Goal: Task Accomplishment & Management: Use online tool/utility

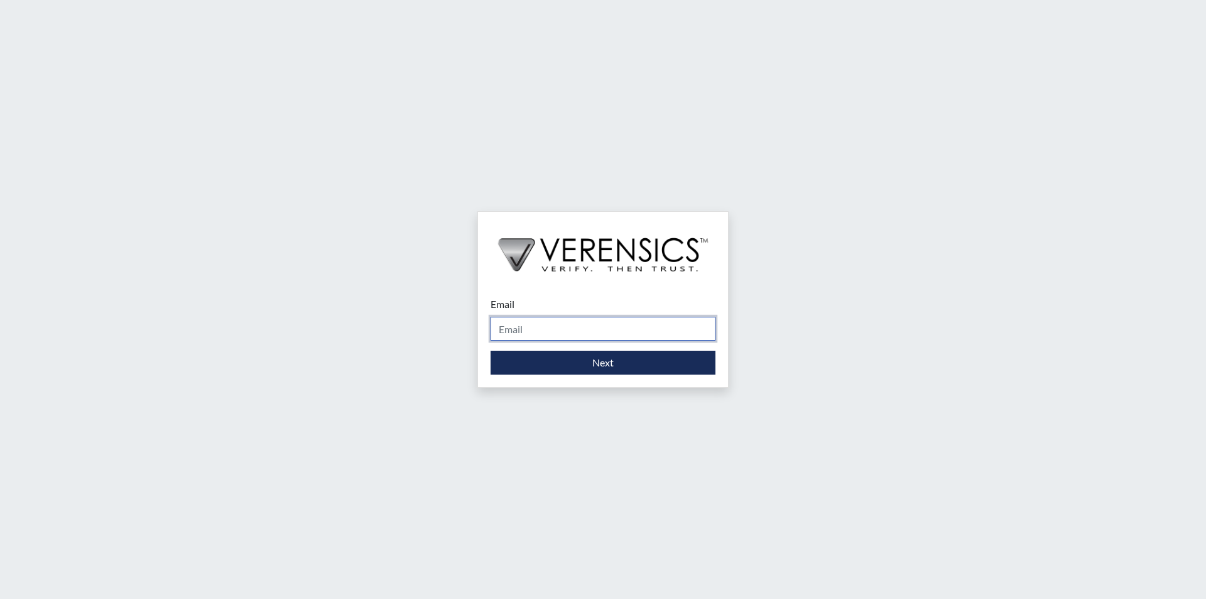
click at [521, 325] on input "Email" at bounding box center [603, 329] width 225 height 24
type input "[PERSON_NAME][EMAIL_ADDRESS][PERSON_NAME][DOMAIN_NAME]"
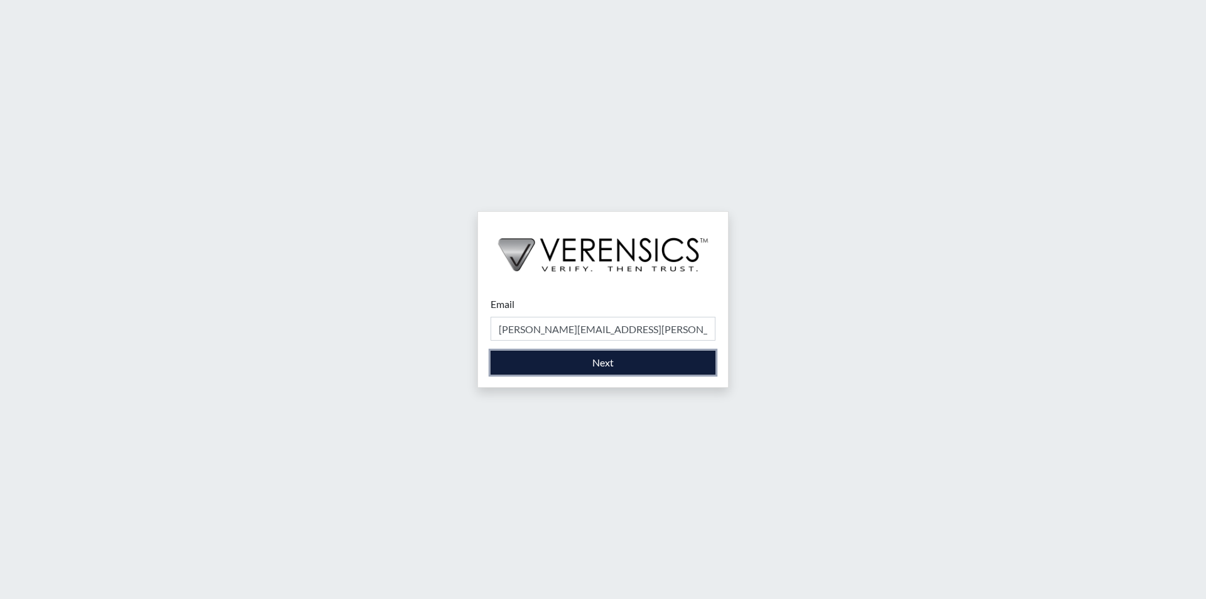
click at [604, 363] on button "Next" at bounding box center [603, 363] width 225 height 24
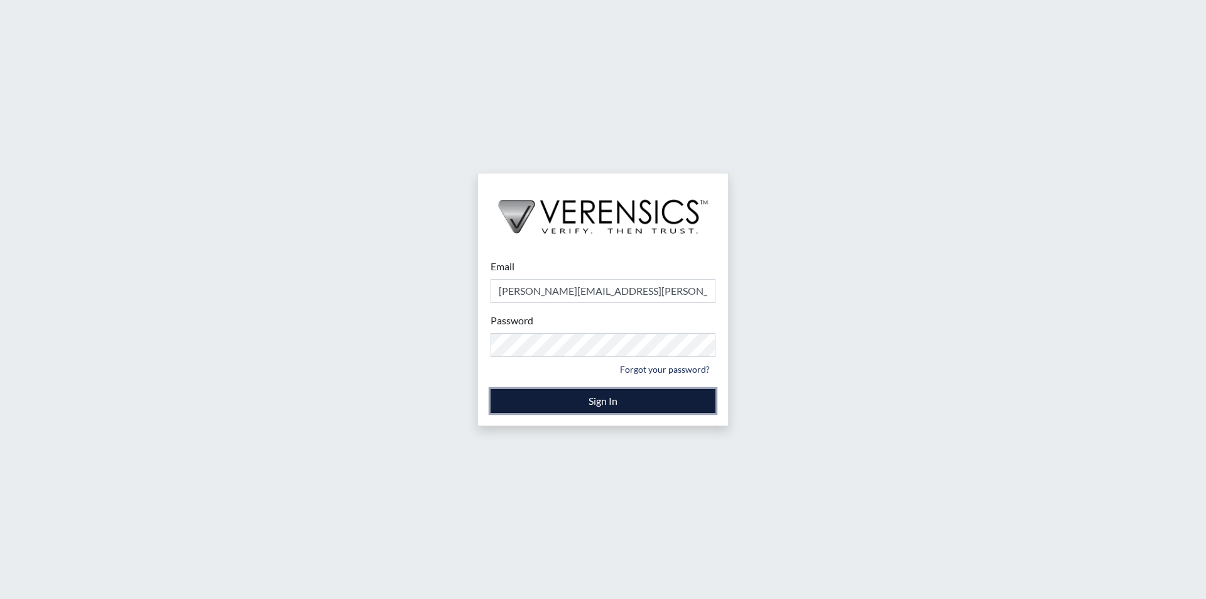
click at [601, 400] on button "Sign In" at bounding box center [603, 401] width 225 height 24
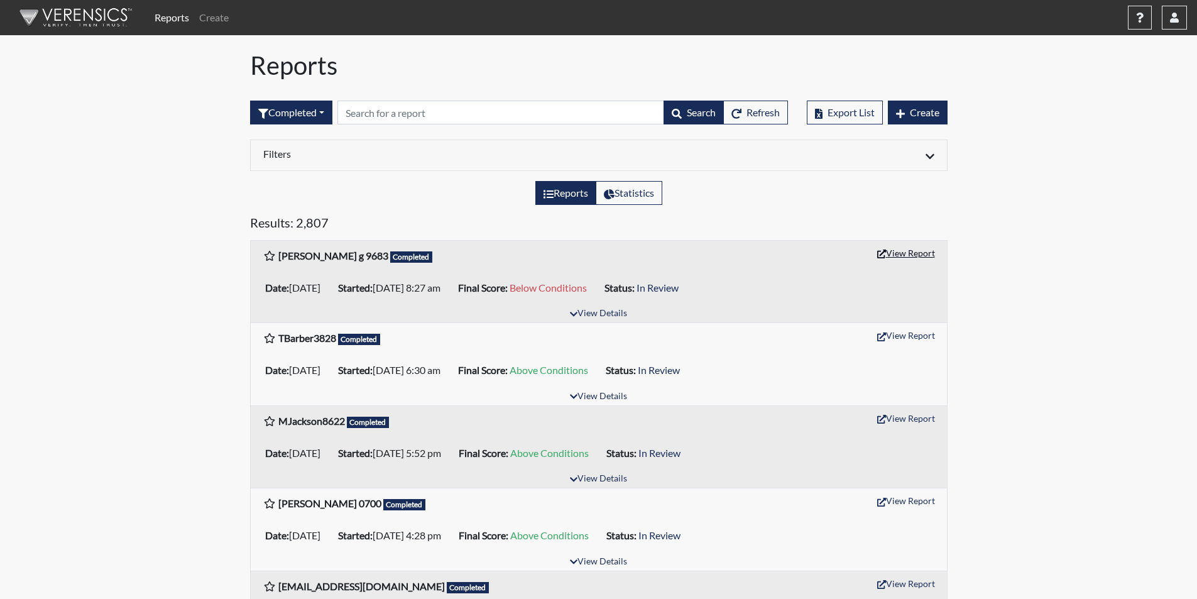
click at [903, 254] on button "View Report" at bounding box center [906, 252] width 69 height 19
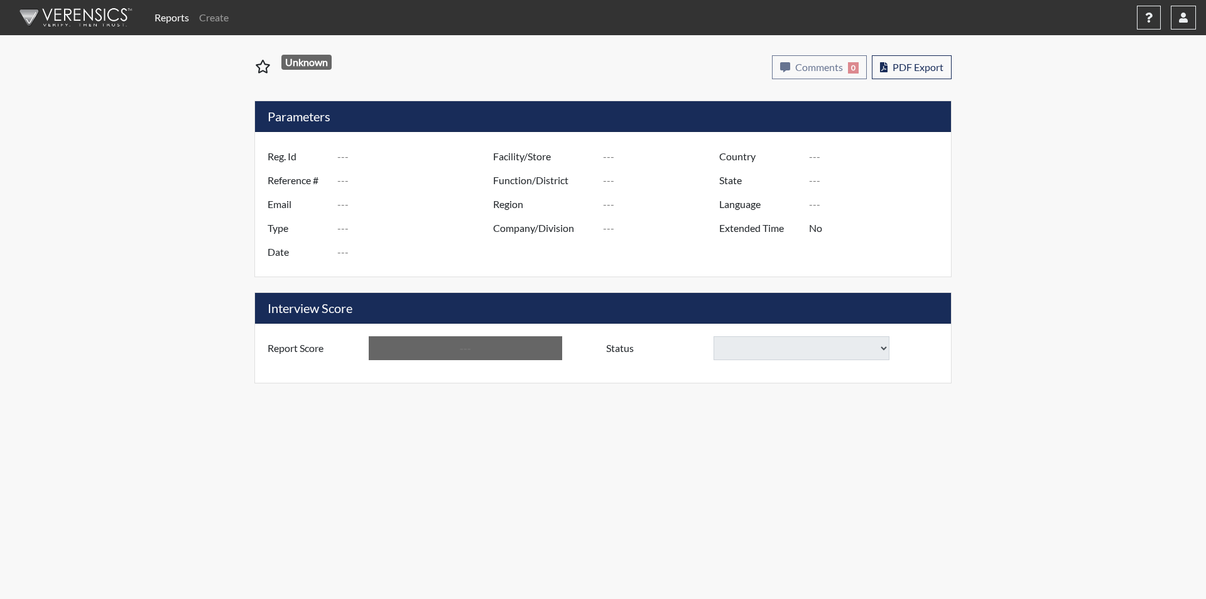
type input "[PERSON_NAME] g 9683"
type input "51344"
type input "[PERSON_NAME][EMAIL_ADDRESS][PERSON_NAME][DOMAIN_NAME]"
type input "Corrections Pre-Employment"
type input "[DATE]"
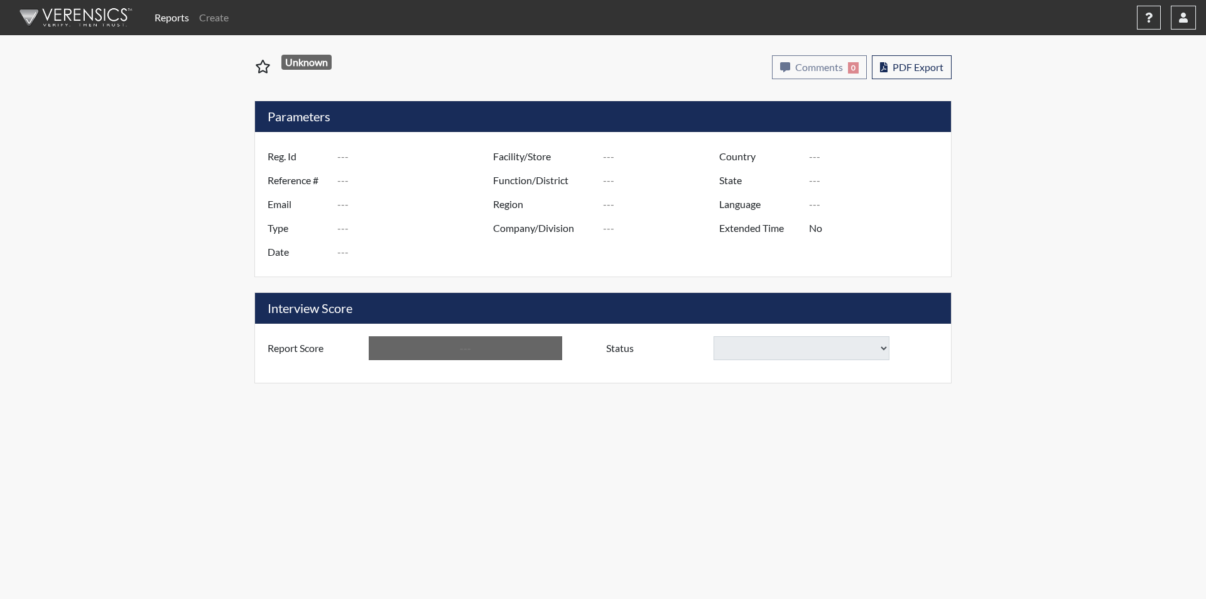
type input "[PERSON_NAME]"
type input "[GEOGRAPHIC_DATA]"
type input "[US_STATE]"
type input "English"
type input "Yes"
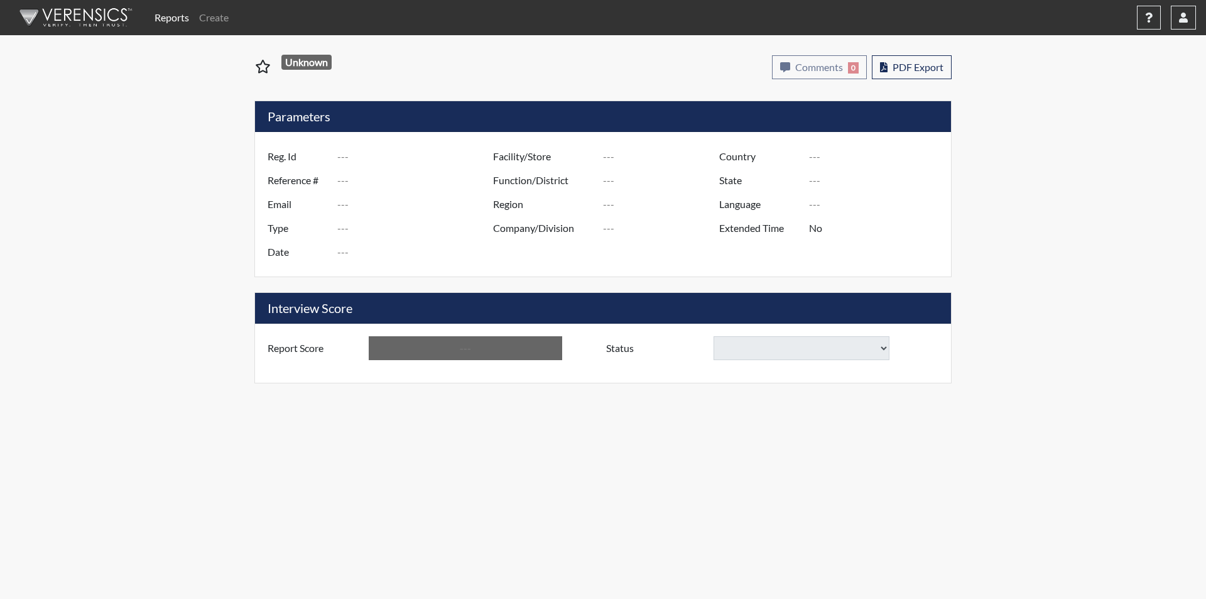
type input "Below Conditions"
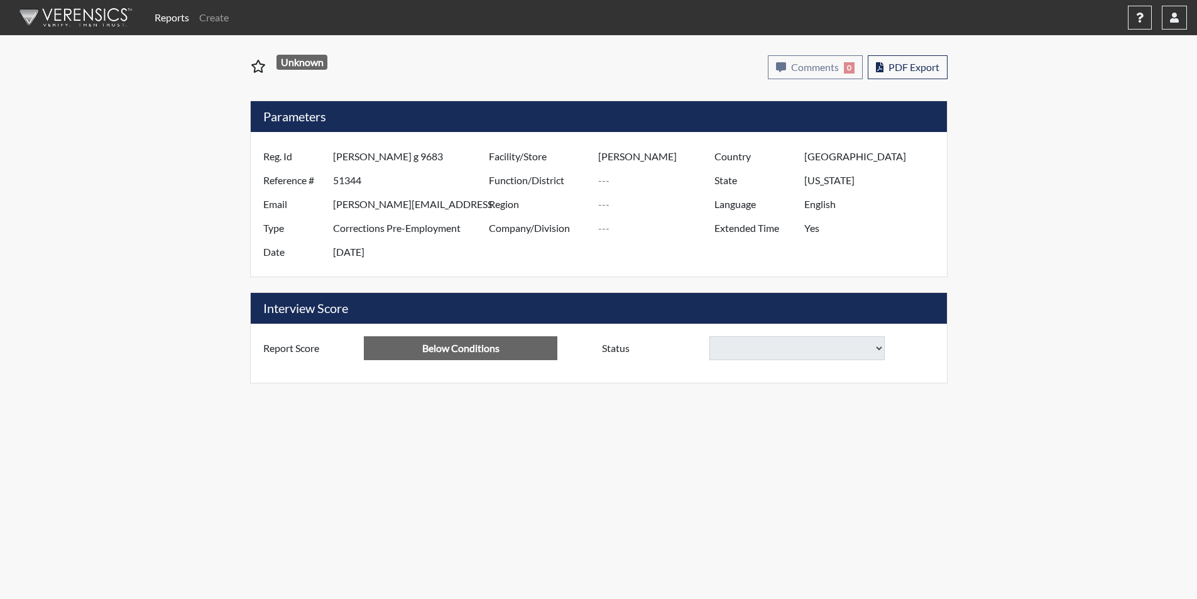
select select
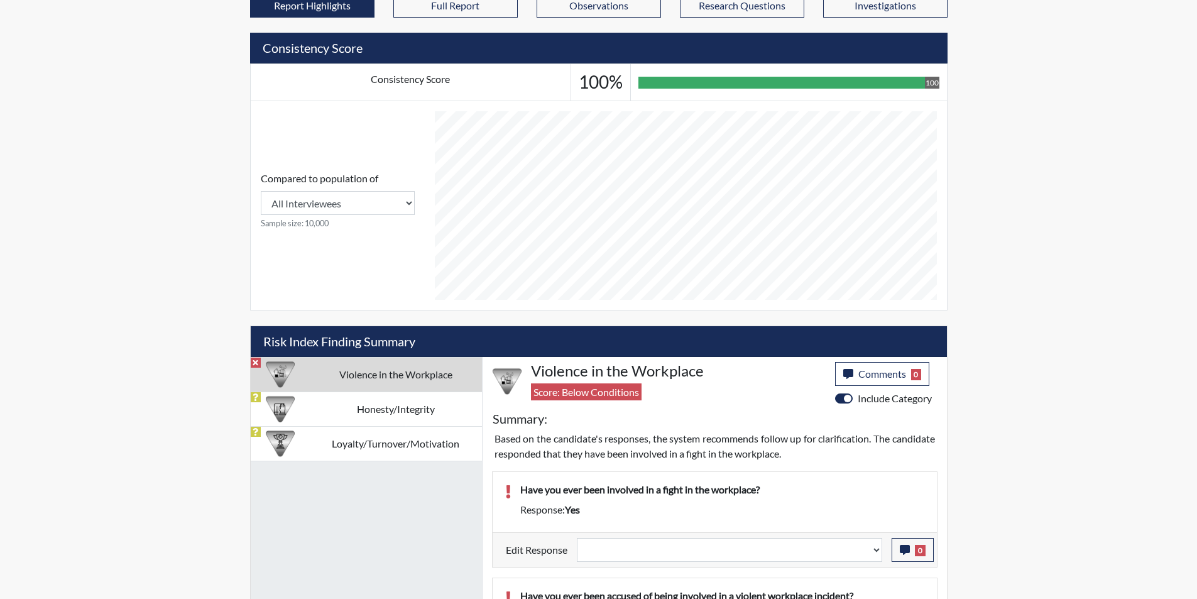
scroll to position [552, 0]
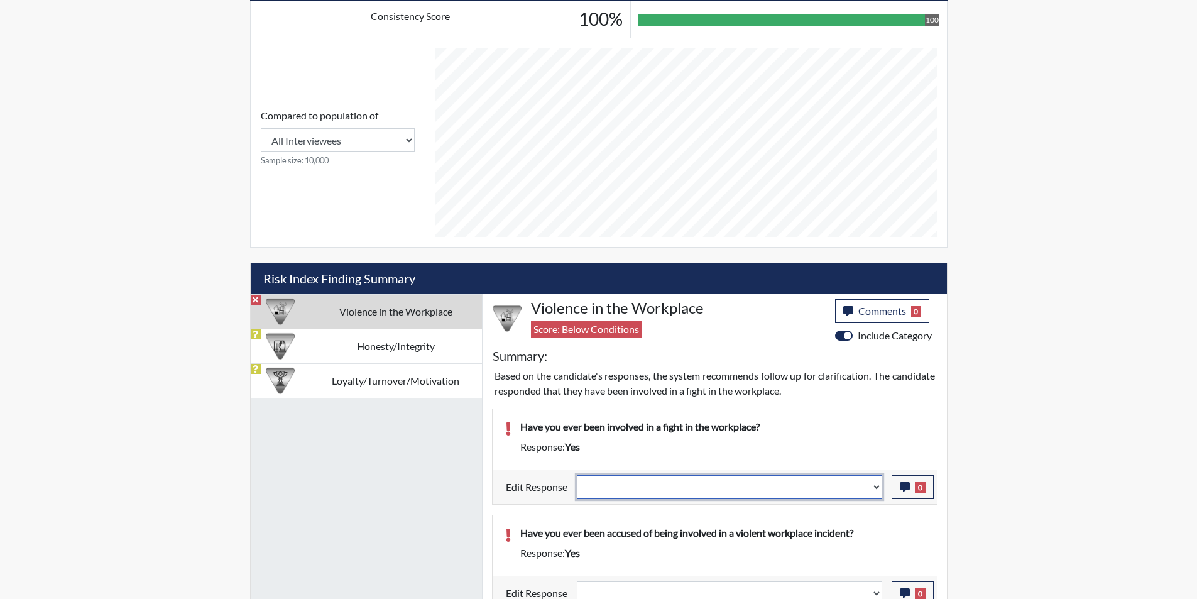
click at [877, 486] on select "Question is not relevant. Results will be updated. Reasonable explanation provi…" at bounding box center [729, 487] width 305 height 24
select select "reasonable-explanation-provided"
click at [577, 475] on select "Question is not relevant. Results will be updated. Reasonable explanation provi…" at bounding box center [729, 487] width 305 height 24
select select
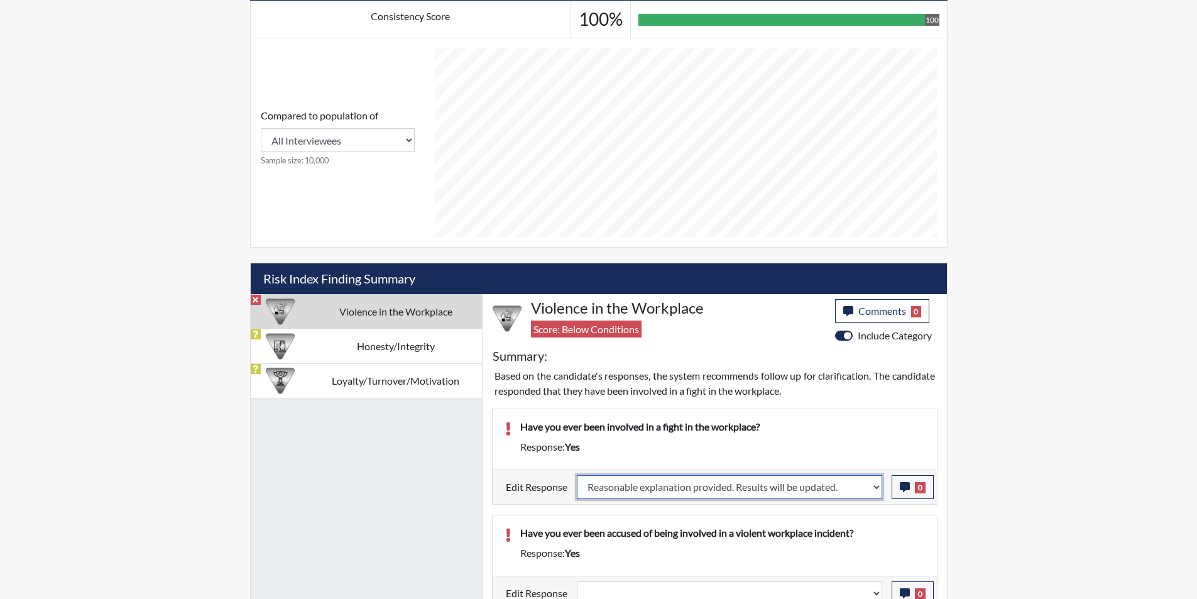
select select
type input "Above Conditions"
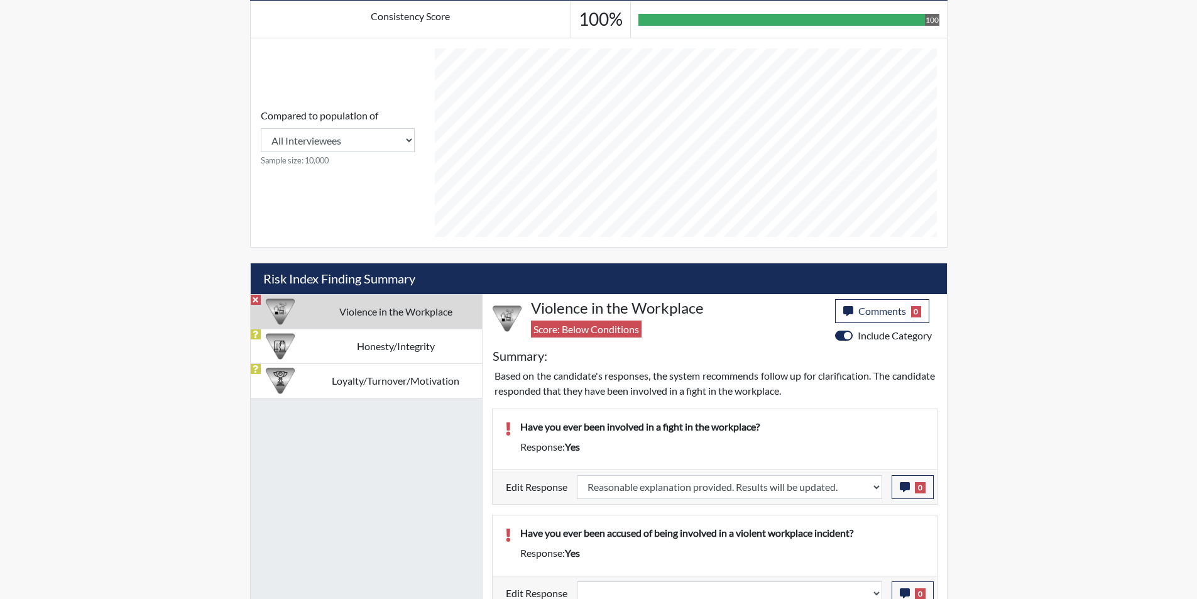
select select
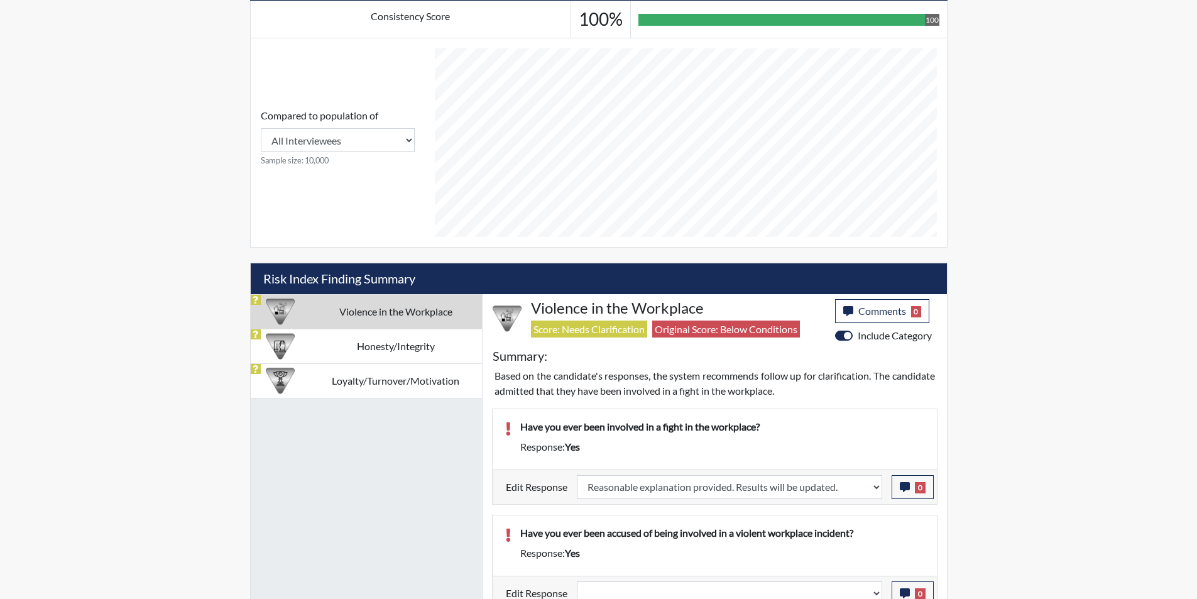
scroll to position [209, 522]
click at [905, 488] on icon "button" at bounding box center [905, 487] width 10 height 10
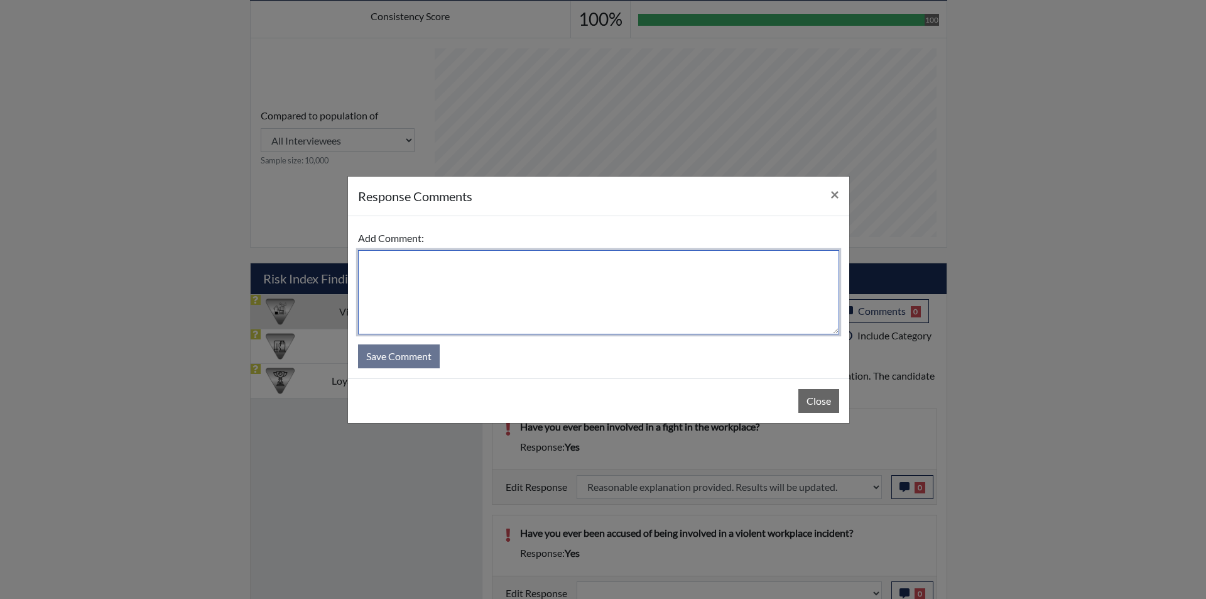
click at [393, 276] on textarea at bounding box center [598, 292] width 481 height 84
type textarea "IN A PLANT , AS THE PLANT MANAGER."
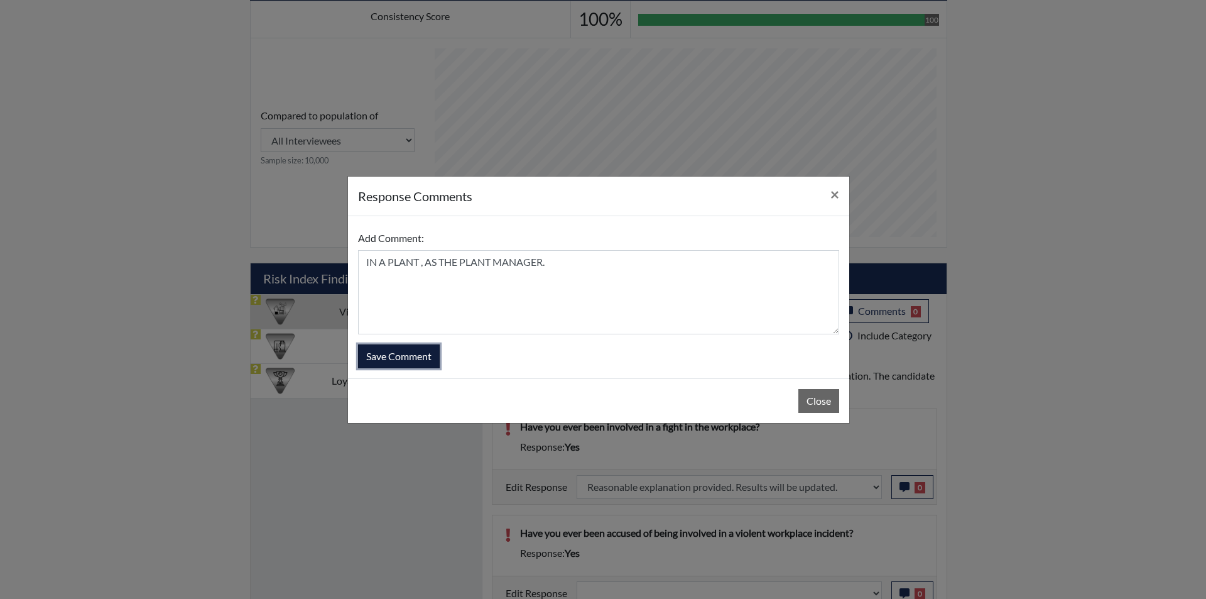
click at [409, 354] on button "Save Comment" at bounding box center [399, 356] width 82 height 24
select select
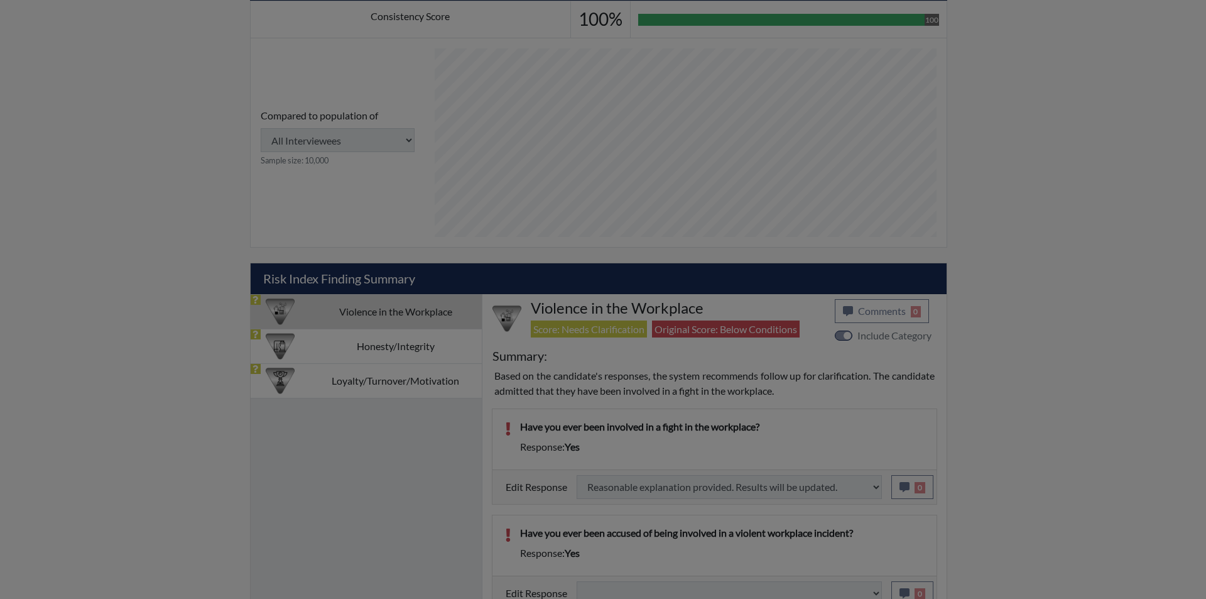
select select
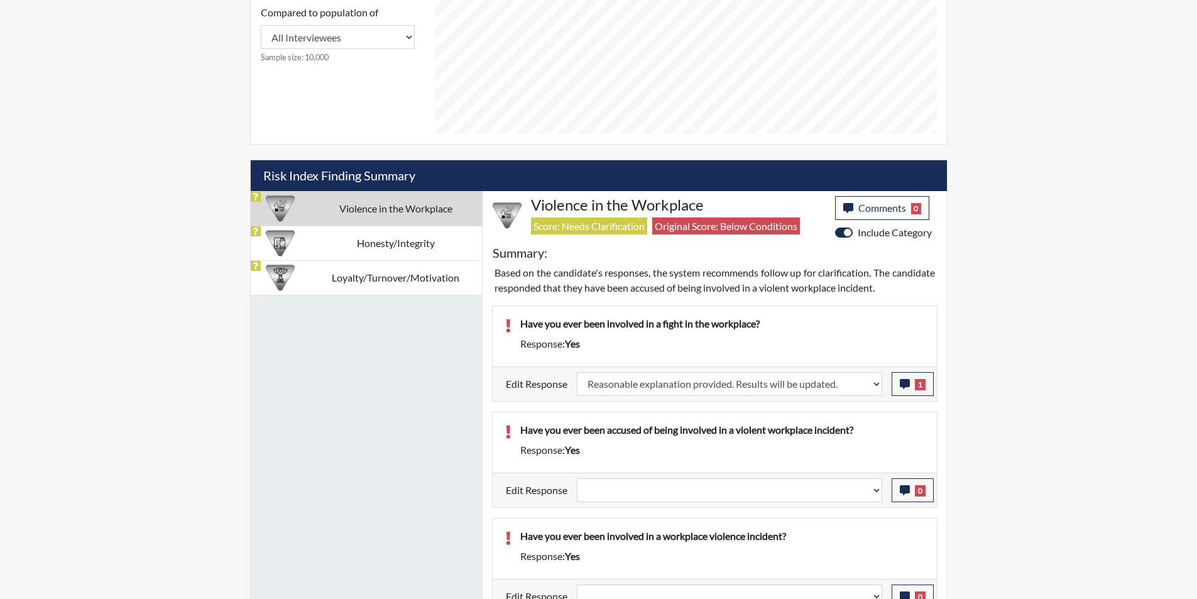
scroll to position [677, 0]
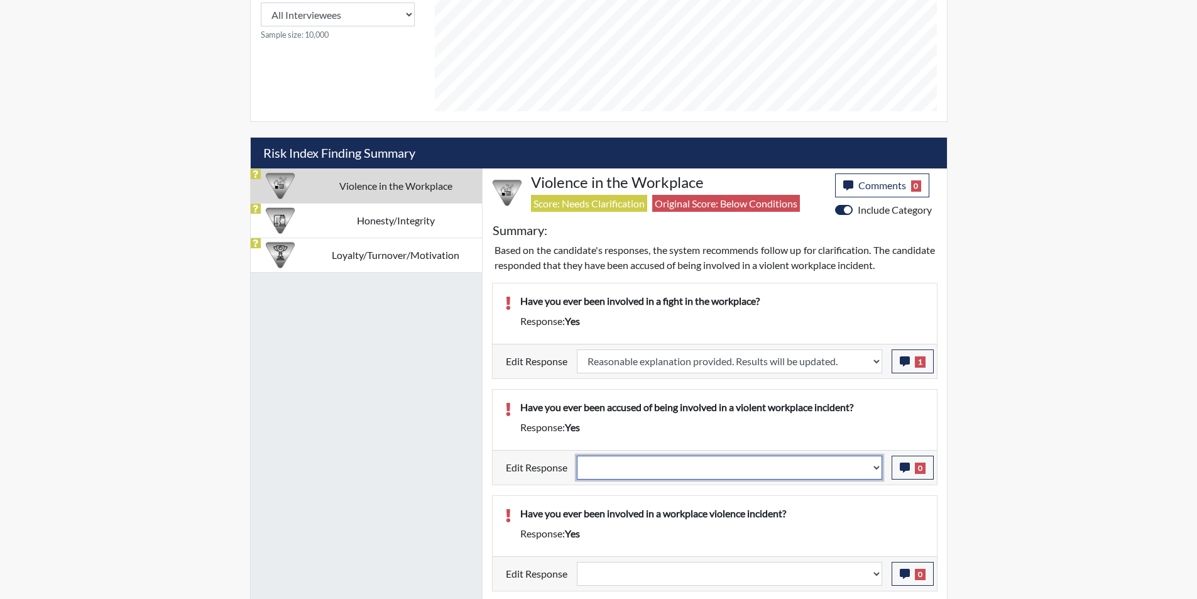
click at [875, 464] on select "Question is not relevant. Results will be updated. Reasonable explanation provi…" at bounding box center [729, 468] width 305 height 24
select select "reasonable-explanation-provided"
click at [577, 456] on select "Question is not relevant. Results will be updated. Reasonable explanation provi…" at bounding box center [729, 468] width 305 height 24
select select
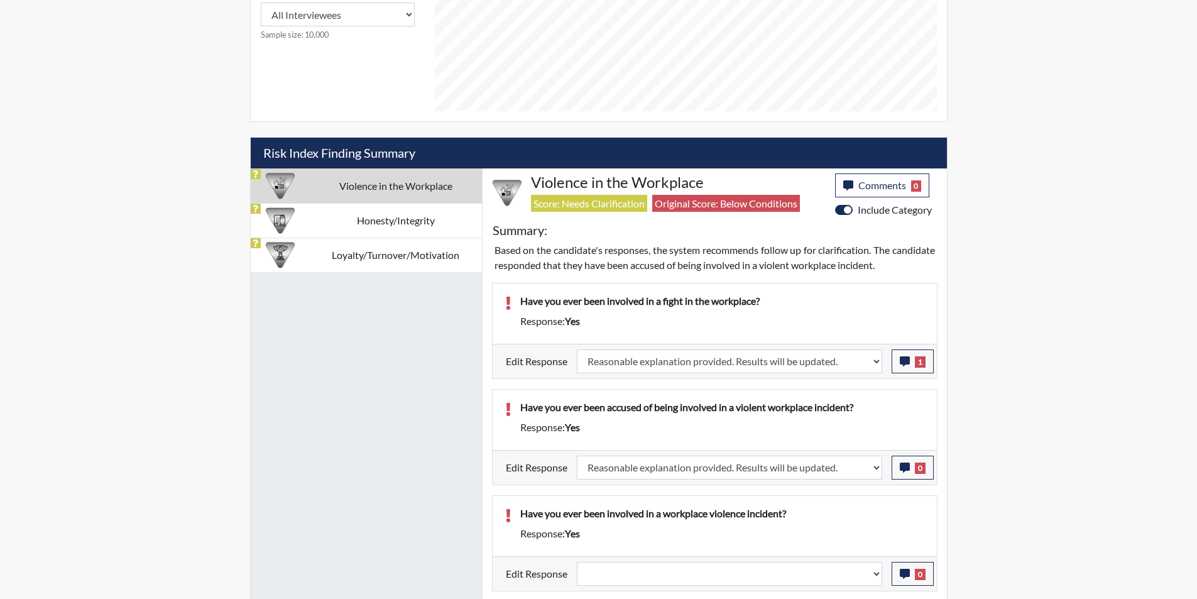
select select
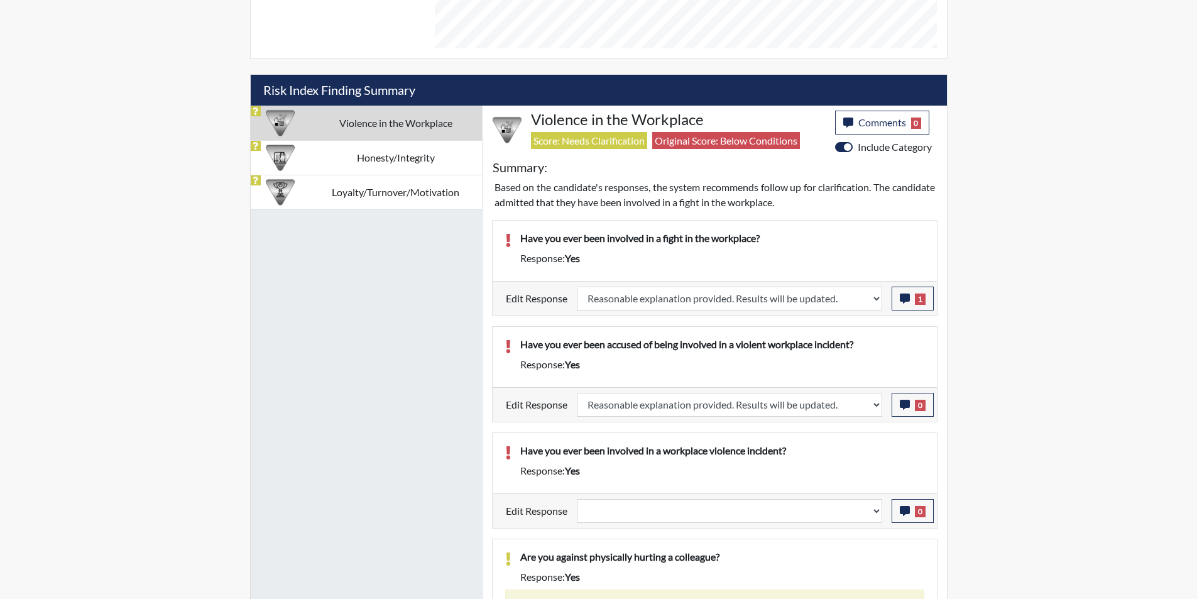
scroll to position [209, 522]
click at [875, 508] on select "Question is not relevant. Results will be updated. Reasonable explanation provi…" at bounding box center [729, 511] width 305 height 24
select select "reasonable-explanation-provided"
click at [577, 499] on select "Question is not relevant. Results will be updated. Reasonable explanation provi…" at bounding box center [729, 511] width 305 height 24
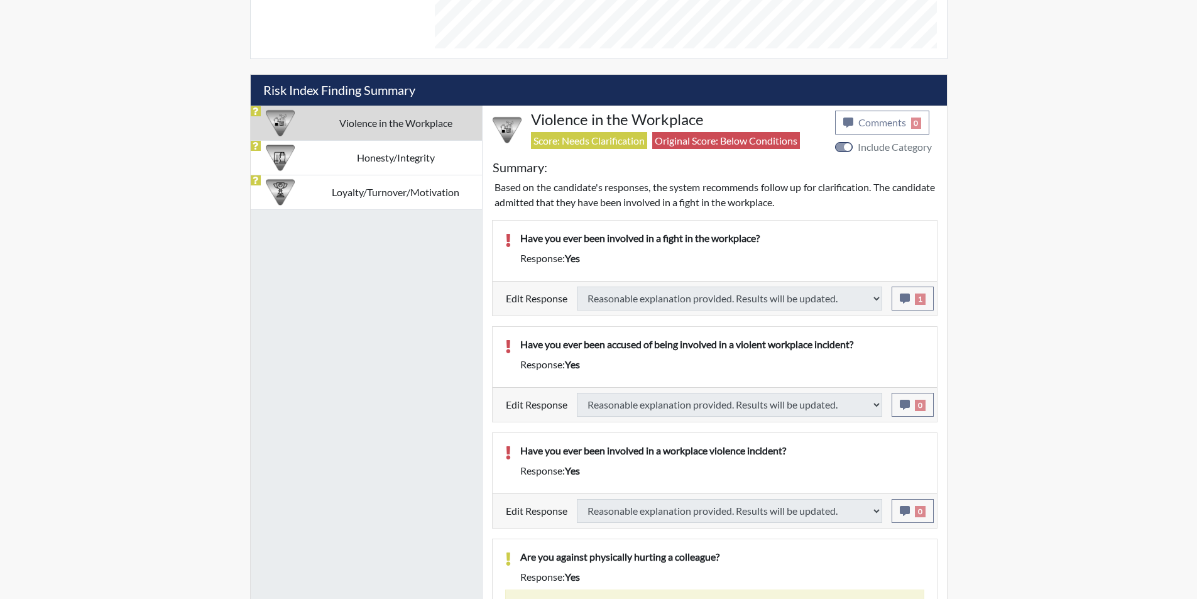
select select
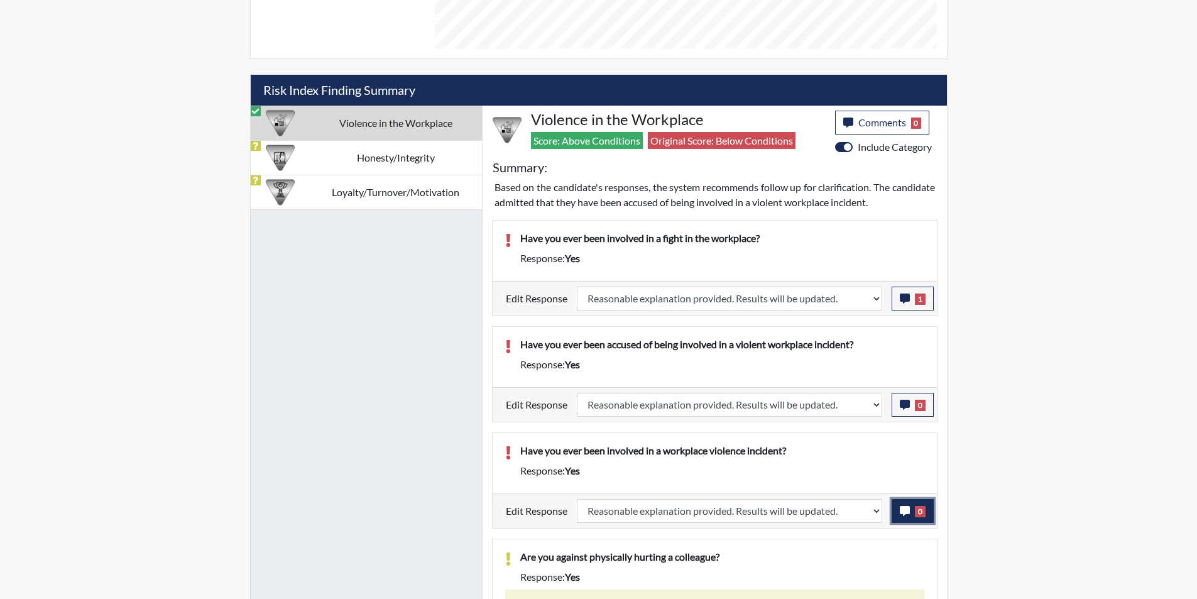
click at [906, 508] on icon "button" at bounding box center [905, 511] width 10 height 10
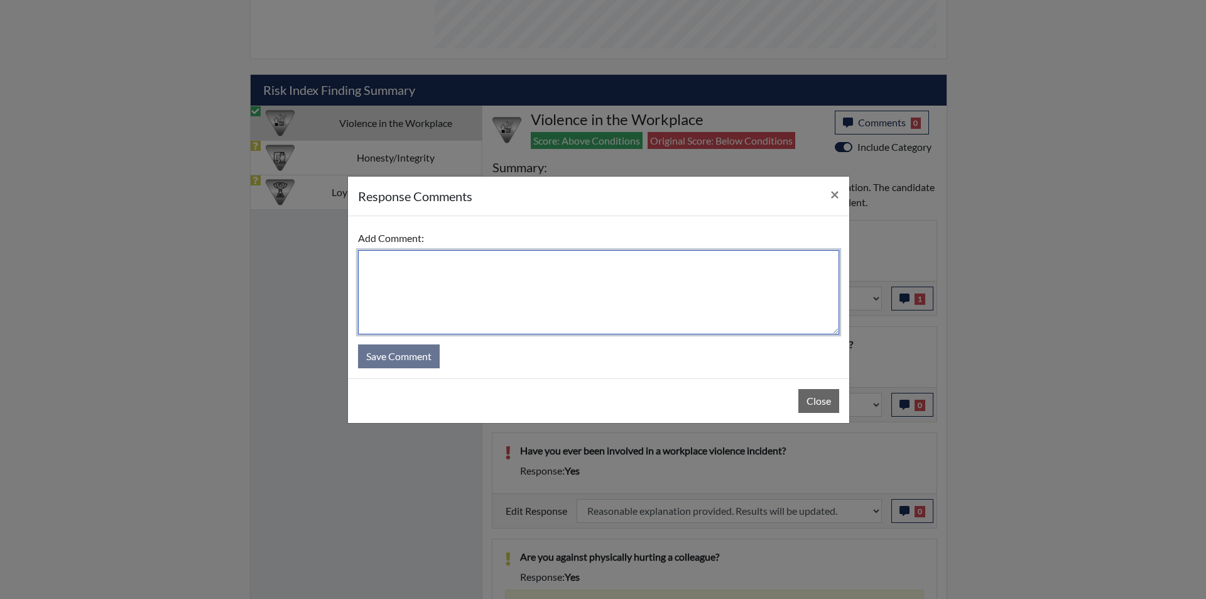
click at [381, 267] on textarea at bounding box center [598, 292] width 481 height 84
type textarea "YES"
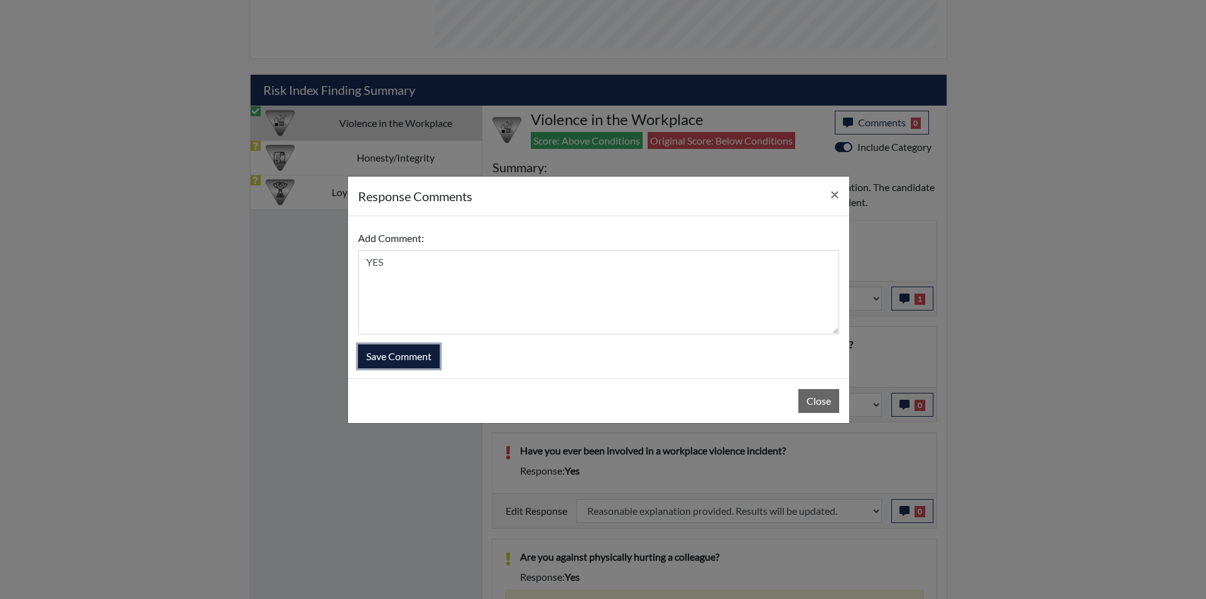
click at [409, 353] on button "Save Comment" at bounding box center [399, 356] width 82 height 24
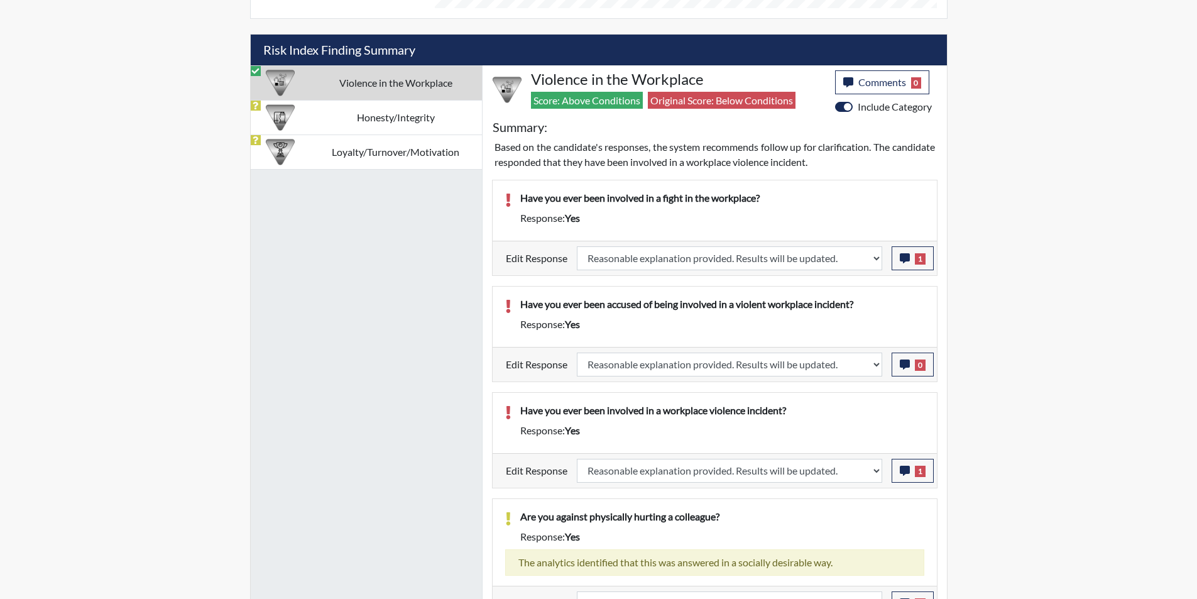
scroll to position [803, 0]
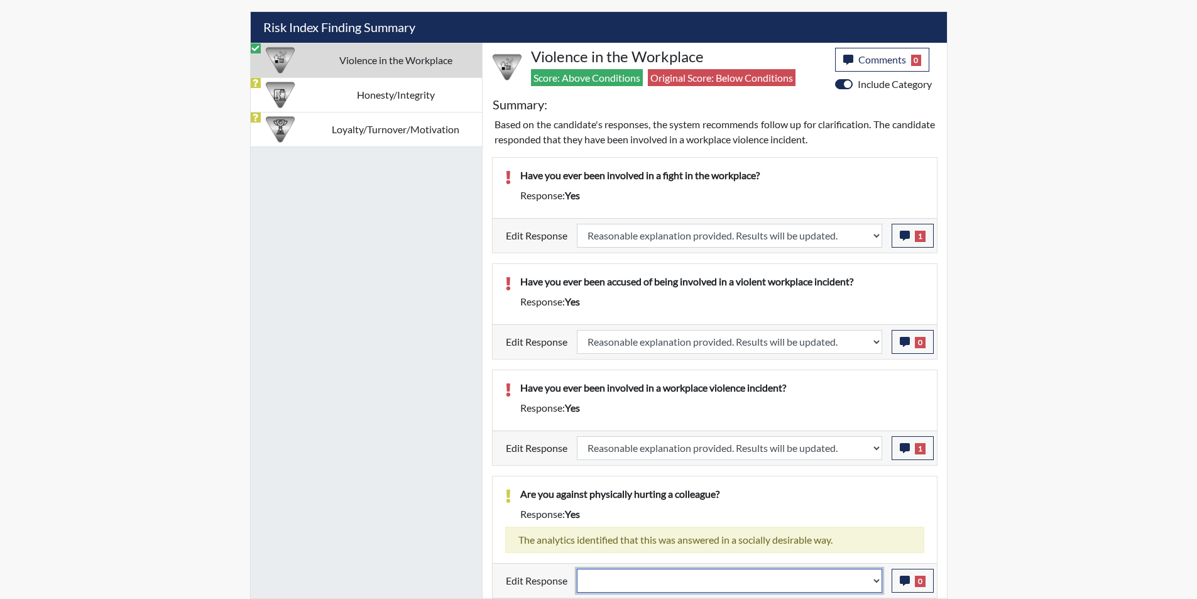
click at [876, 581] on select "Question is not relevant. Results will be updated. Reasonable explanation provi…" at bounding box center [729, 581] width 305 height 24
select select "reasonable-explanation-provided"
click at [577, 569] on select "Question is not relevant. Results will be updated. Reasonable explanation provi…" at bounding box center [729, 581] width 305 height 24
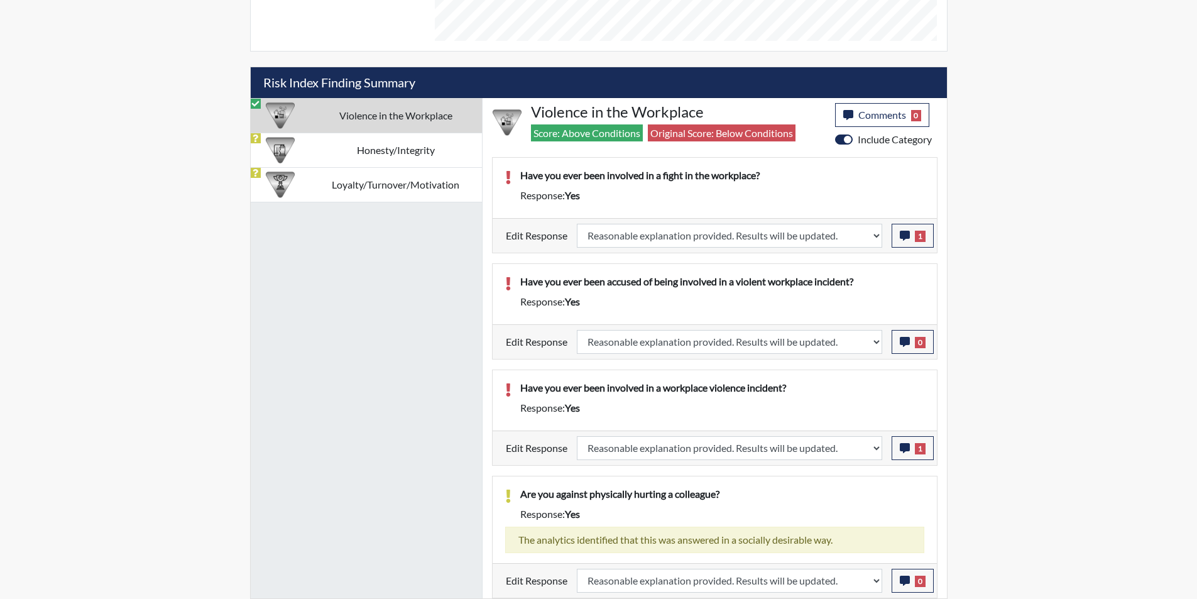
scroll to position [209, 522]
click at [388, 150] on td "Honesty/Integrity" at bounding box center [396, 150] width 172 height 35
select select
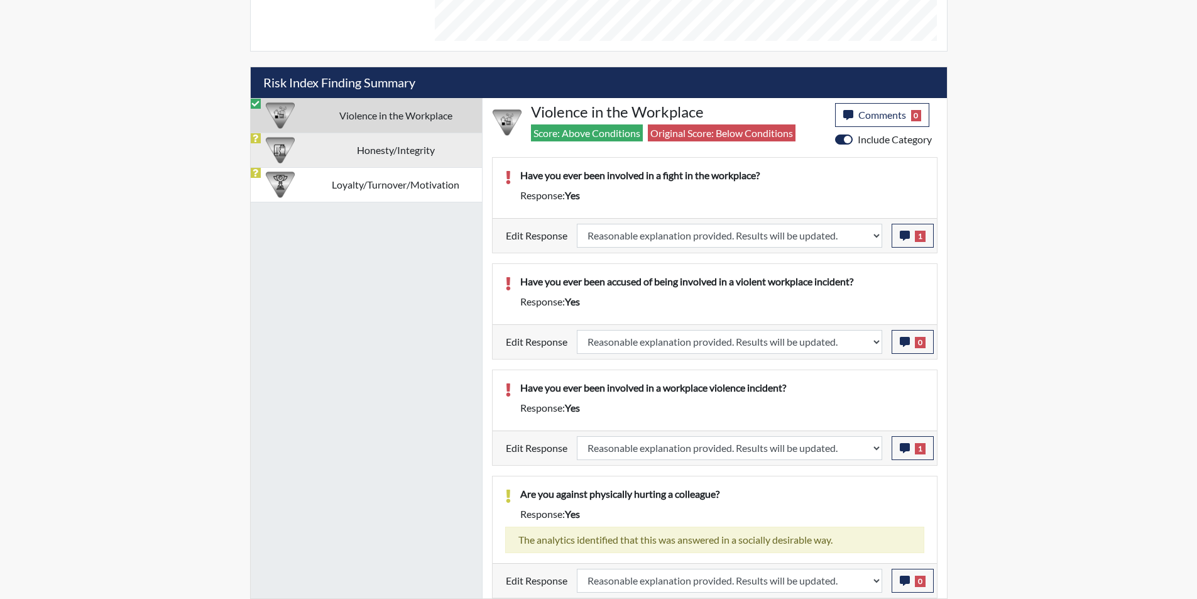
select select
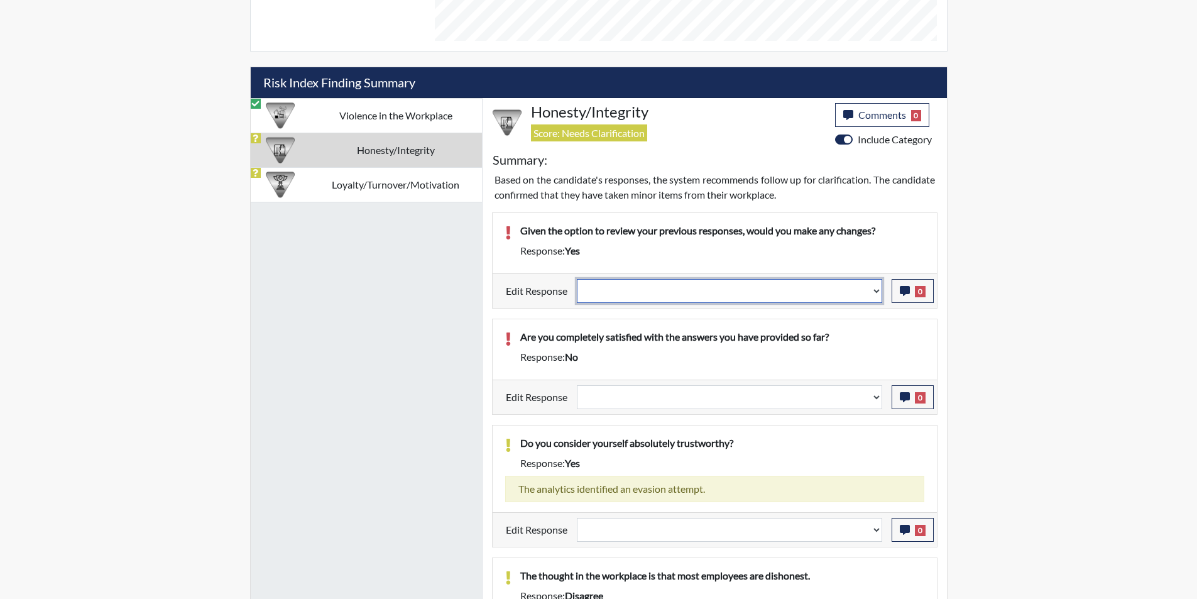
click at [875, 288] on select "Question is not relevant. Results will be updated. Reasonable explanation provi…" at bounding box center [729, 291] width 305 height 24
select select "reasonable-explanation-provided"
click at [577, 279] on select "Question is not relevant. Results will be updated. Reasonable explanation provi…" at bounding box center [729, 291] width 305 height 24
select select
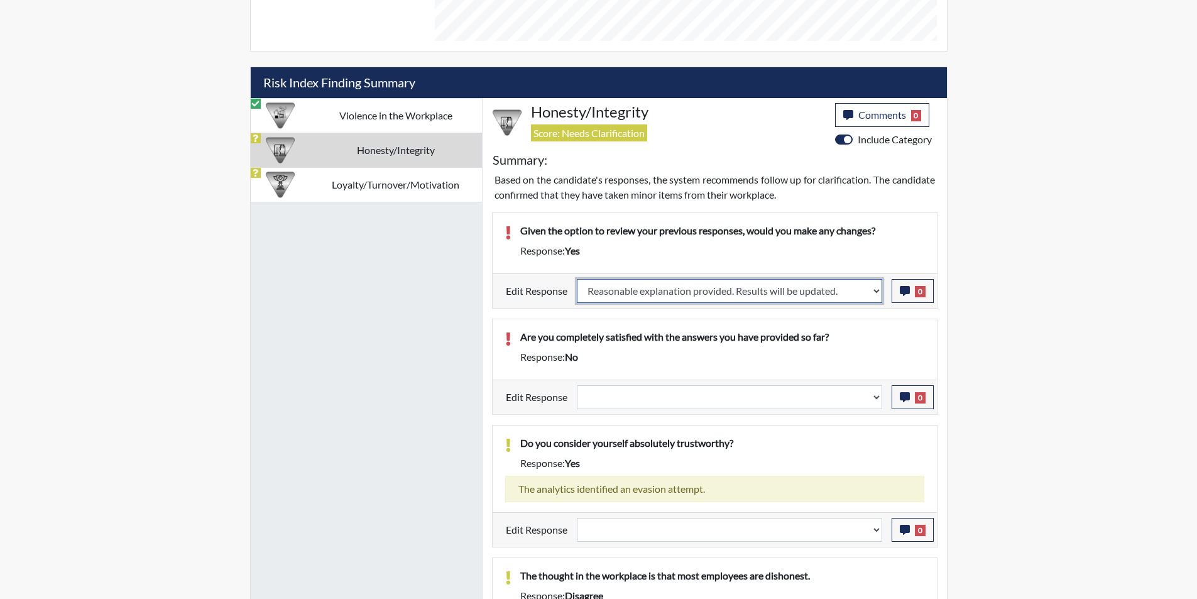
select select
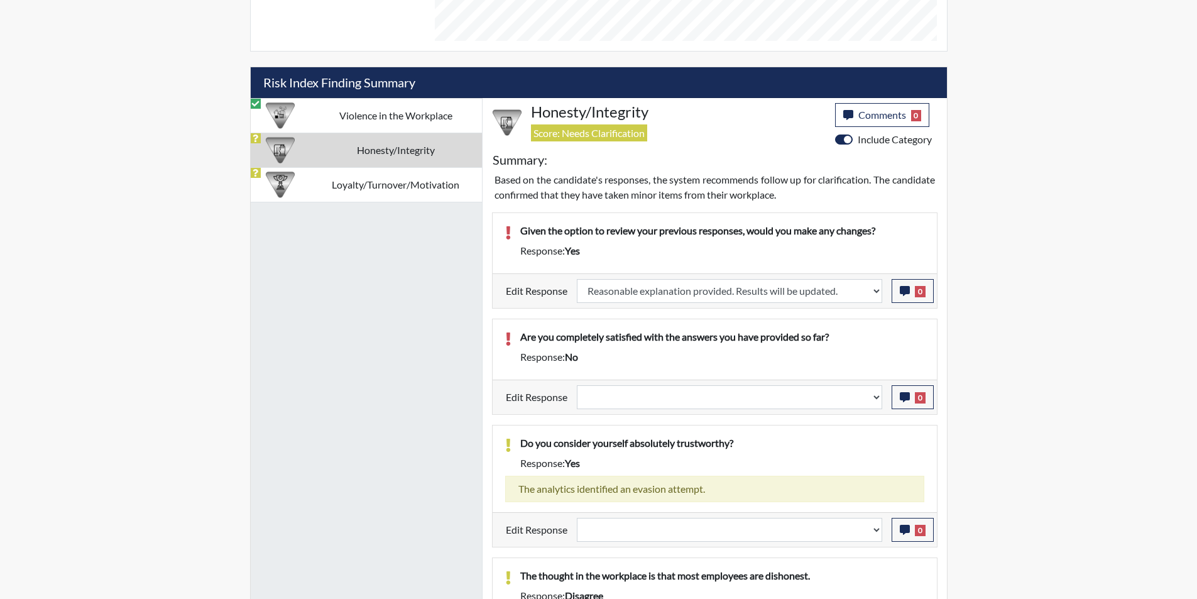
select select
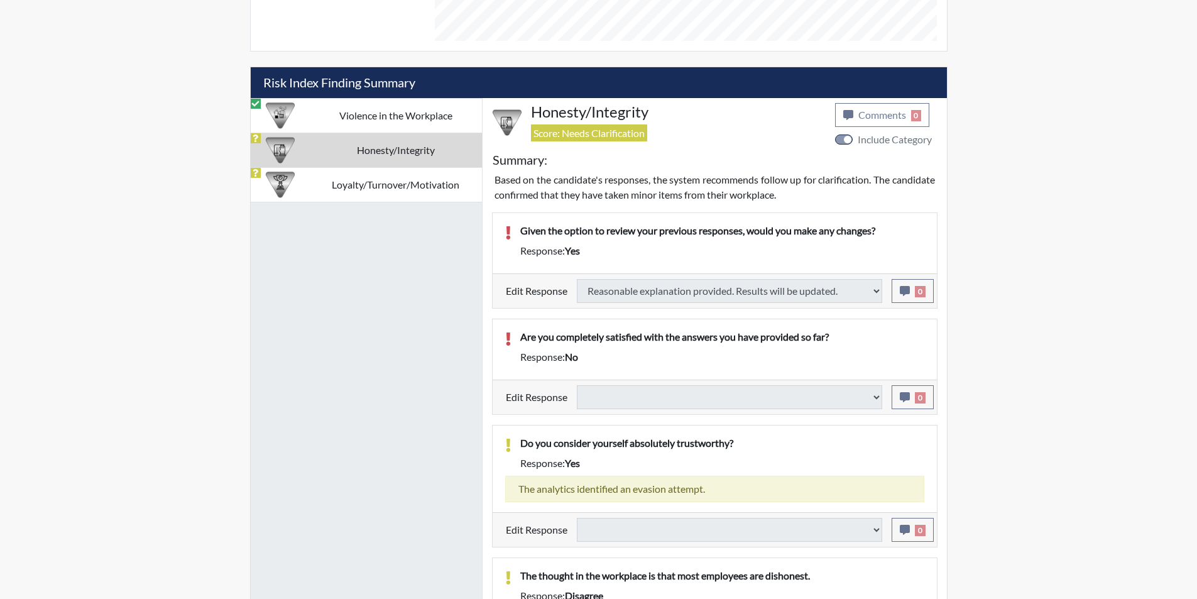
select select
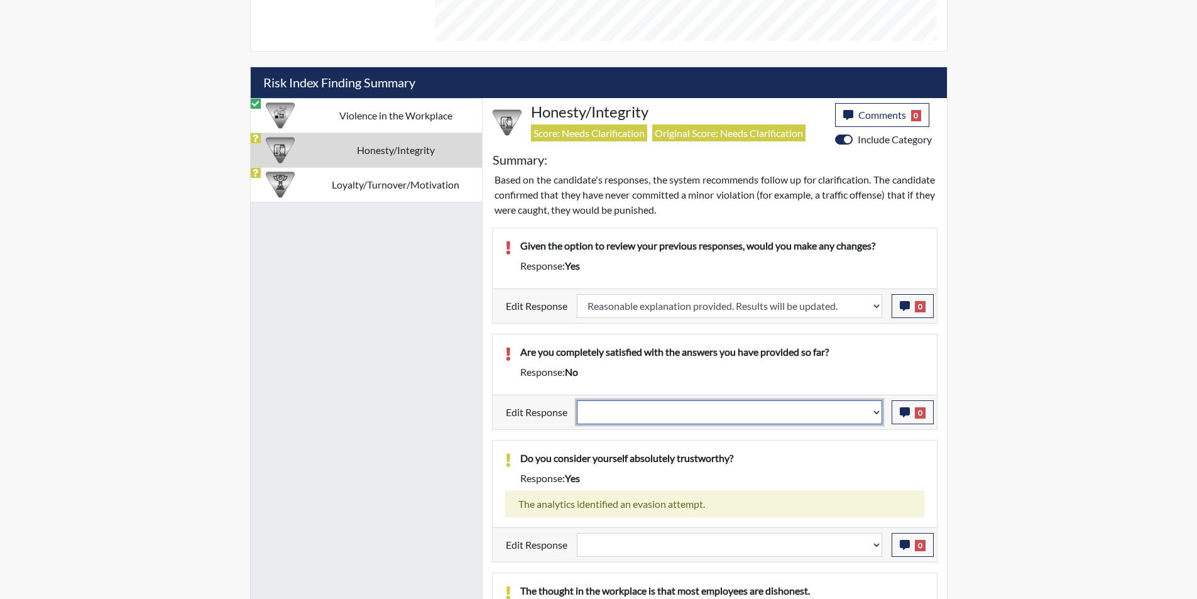
click at [873, 410] on select "Question is not relevant. Results will be updated. Reasonable explanation provi…" at bounding box center [729, 412] width 305 height 24
select select "reasonable-explanation-provided"
click at [577, 400] on select "Question is not relevant. Results will be updated. Reasonable explanation provi…" at bounding box center [729, 412] width 305 height 24
select select
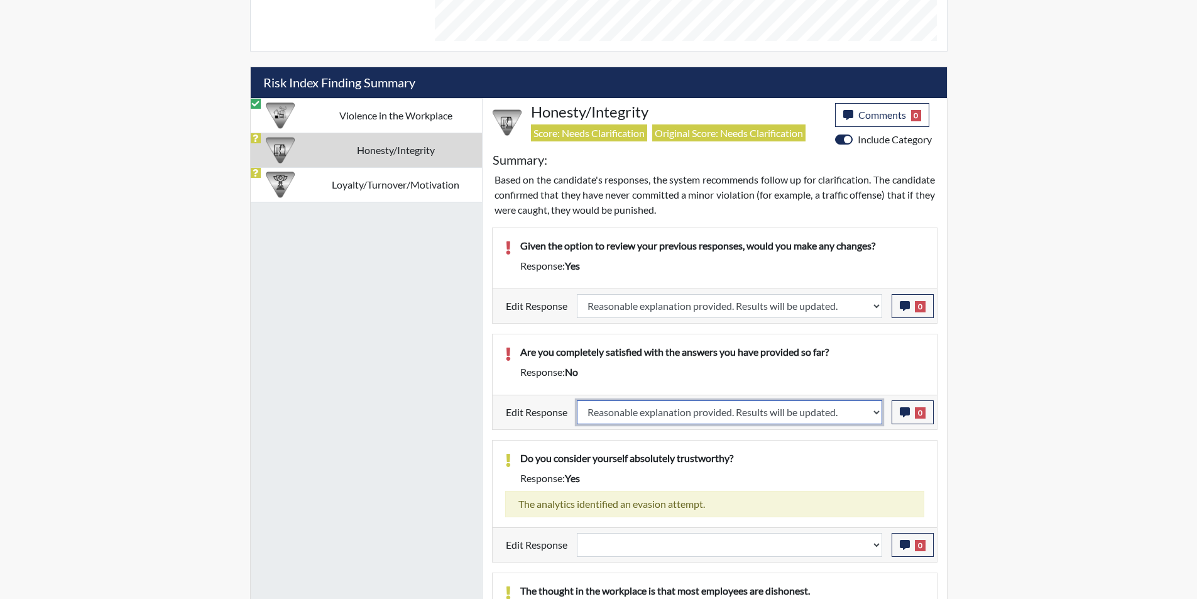
select select
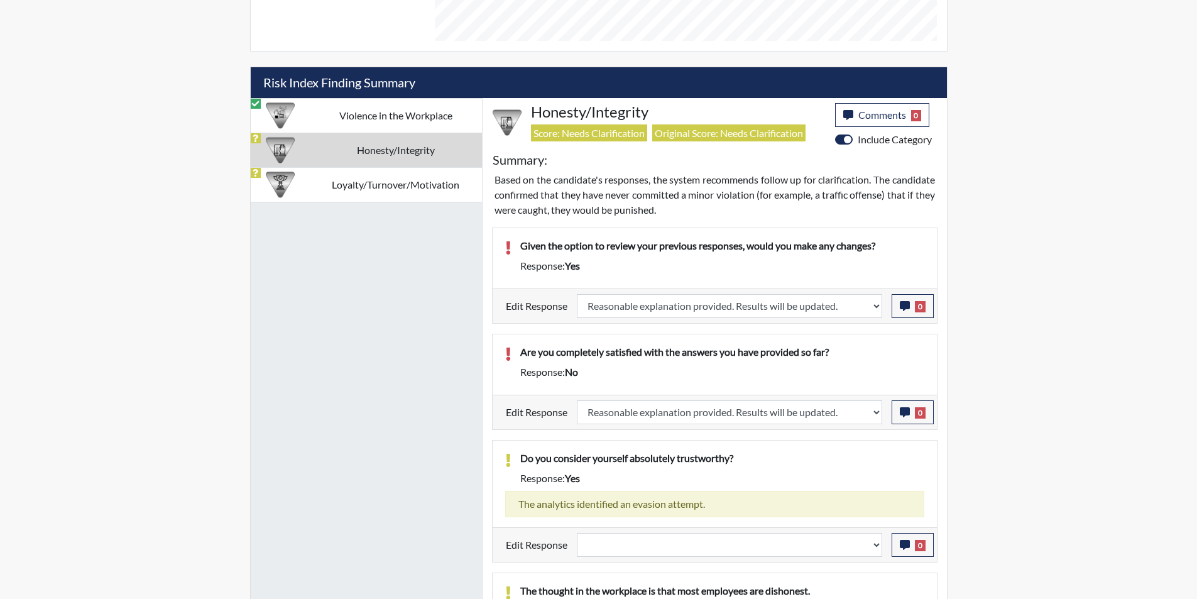
select select
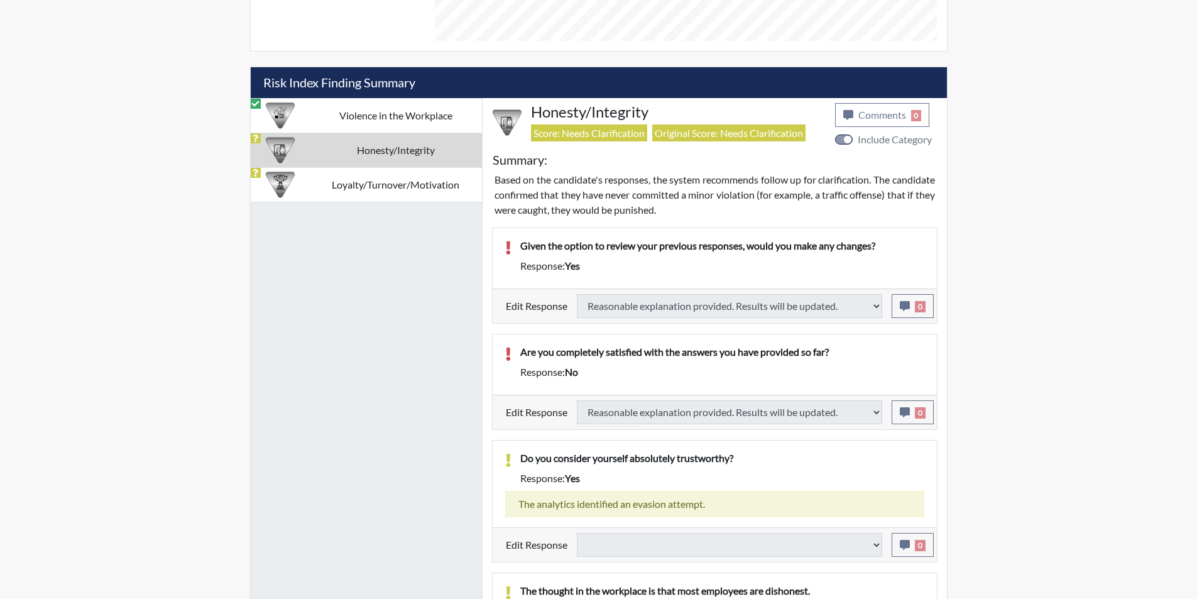
select select
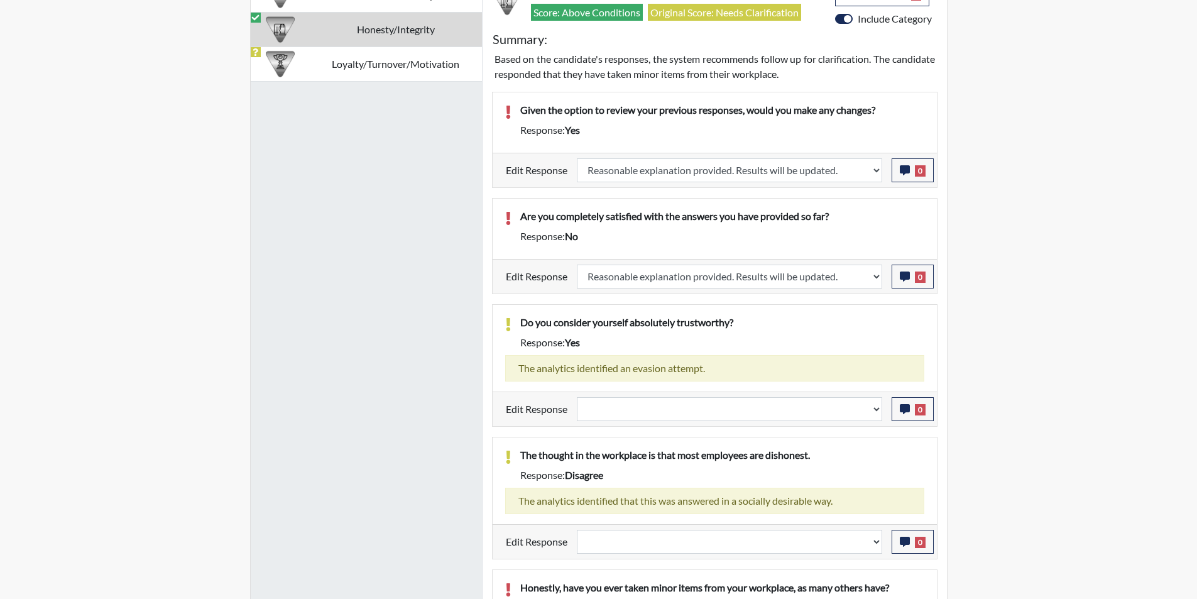
scroll to position [873, 0]
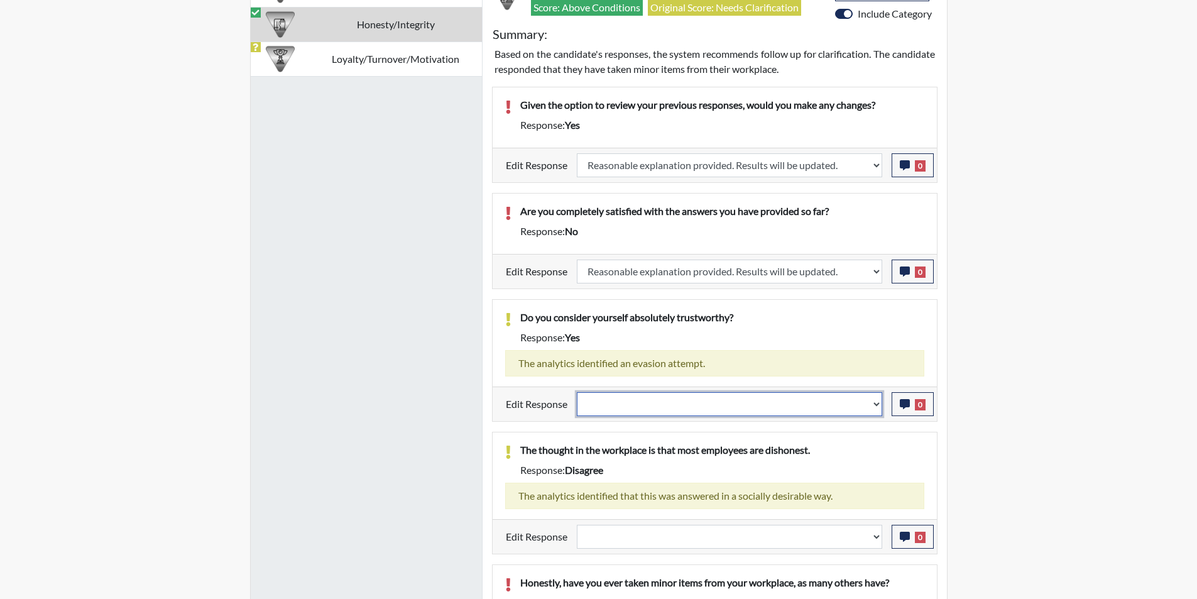
click at [876, 403] on select "Question is not relevant. Results will be updated. Reasonable explanation provi…" at bounding box center [729, 404] width 305 height 24
select select "reasonable-explanation-provided"
click at [577, 392] on select "Question is not relevant. Results will be updated. Reasonable explanation provi…" at bounding box center [729, 404] width 305 height 24
select select
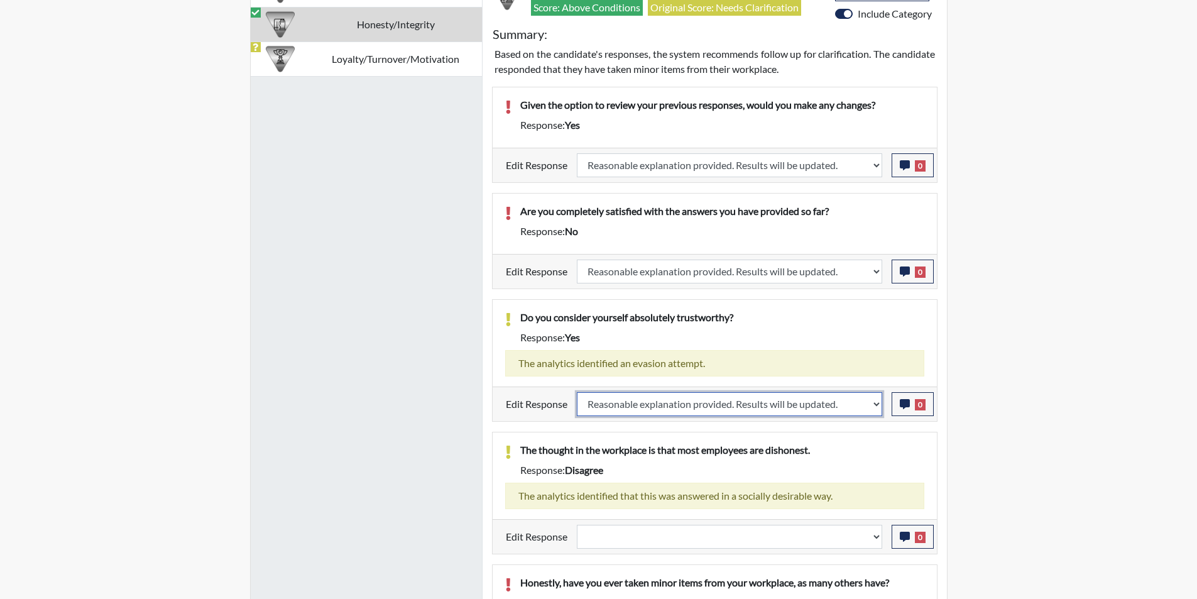
select select
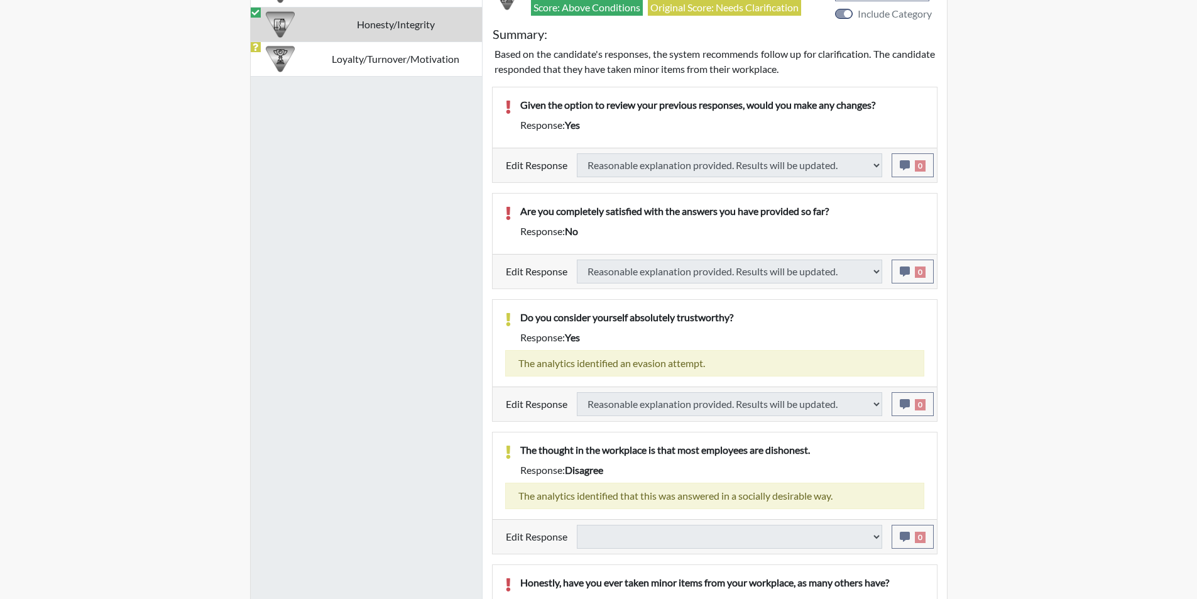
select select
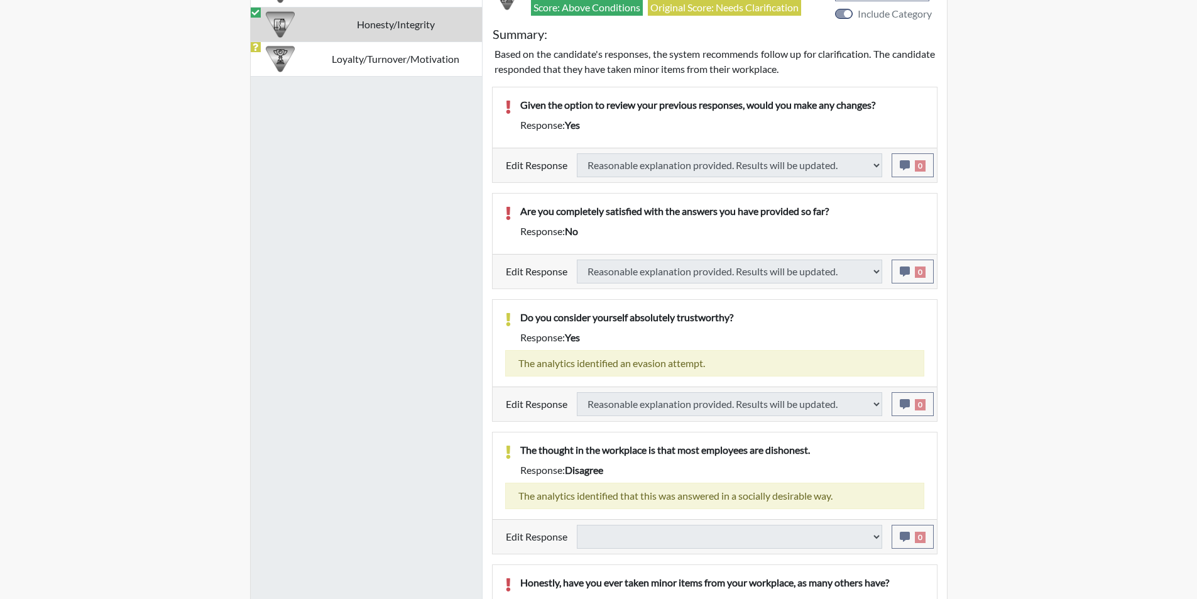
select select
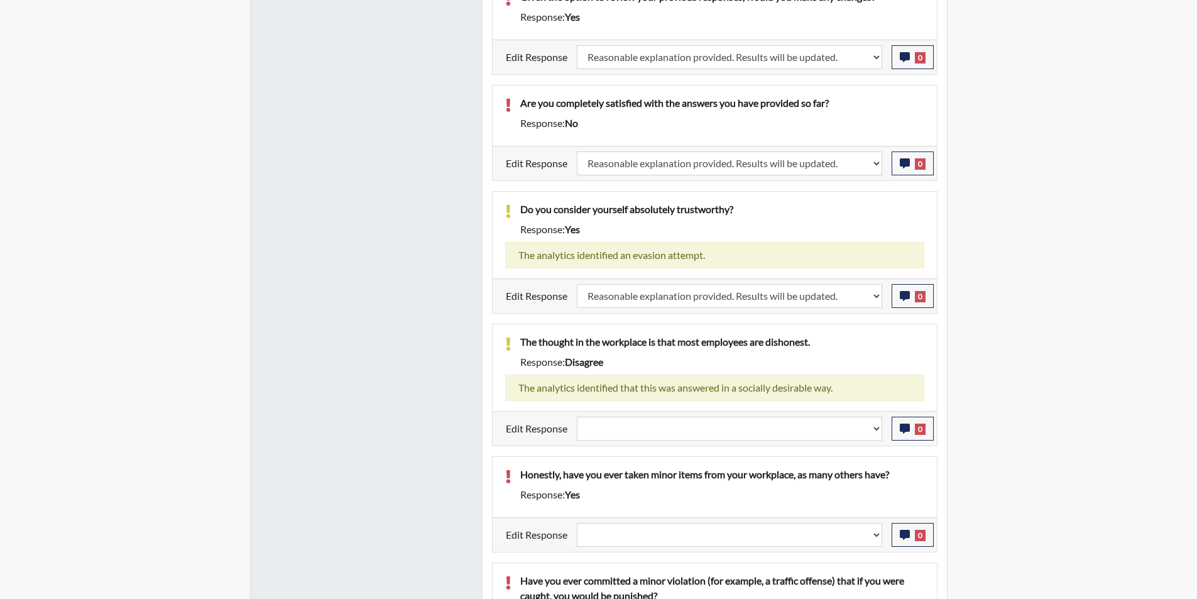
scroll to position [1072, 0]
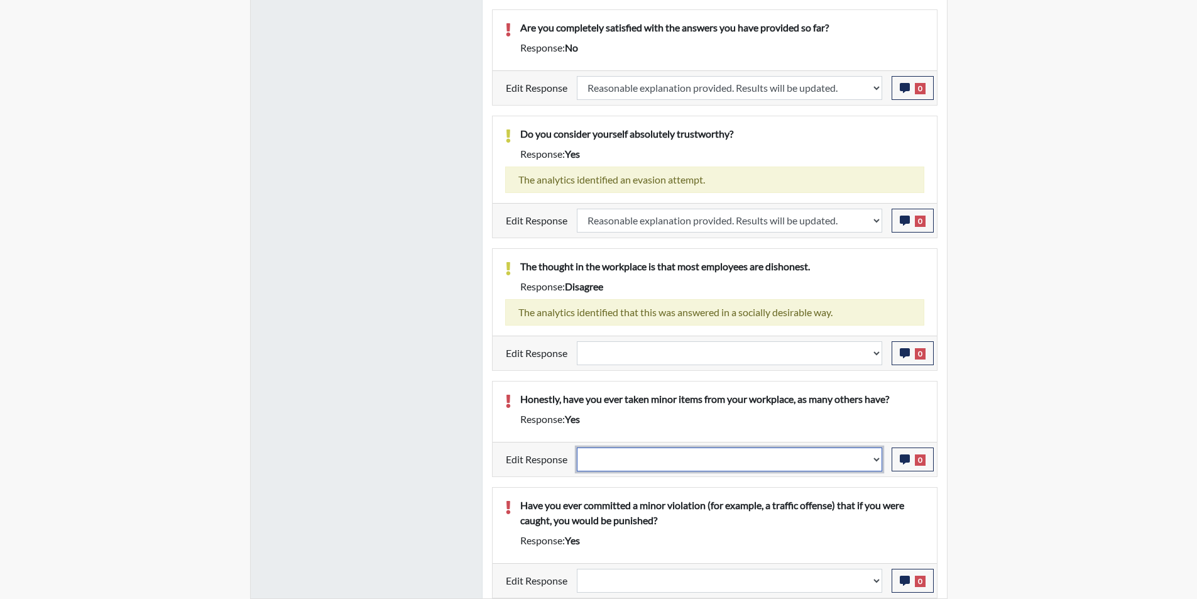
click at [874, 457] on select "Question is not relevant. Results will be updated. Reasonable explanation provi…" at bounding box center [729, 459] width 305 height 24
select select "reasonable-explanation-provided"
click at [577, 447] on select "Question is not relevant. Results will be updated. Reasonable explanation provi…" at bounding box center [729, 459] width 305 height 24
select select
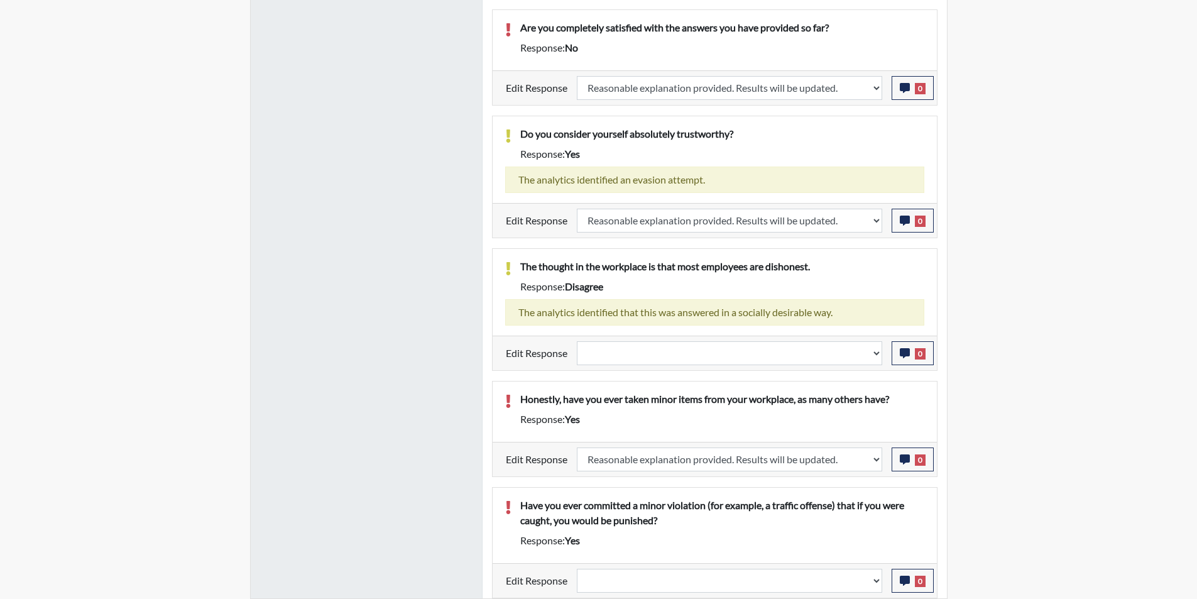
select select
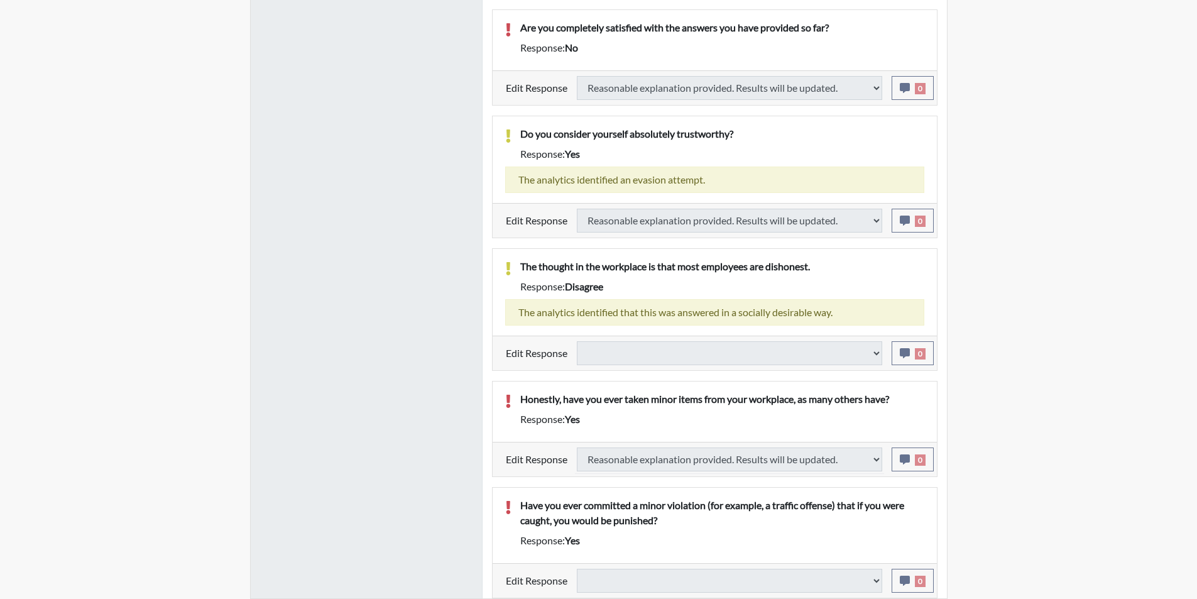
select select
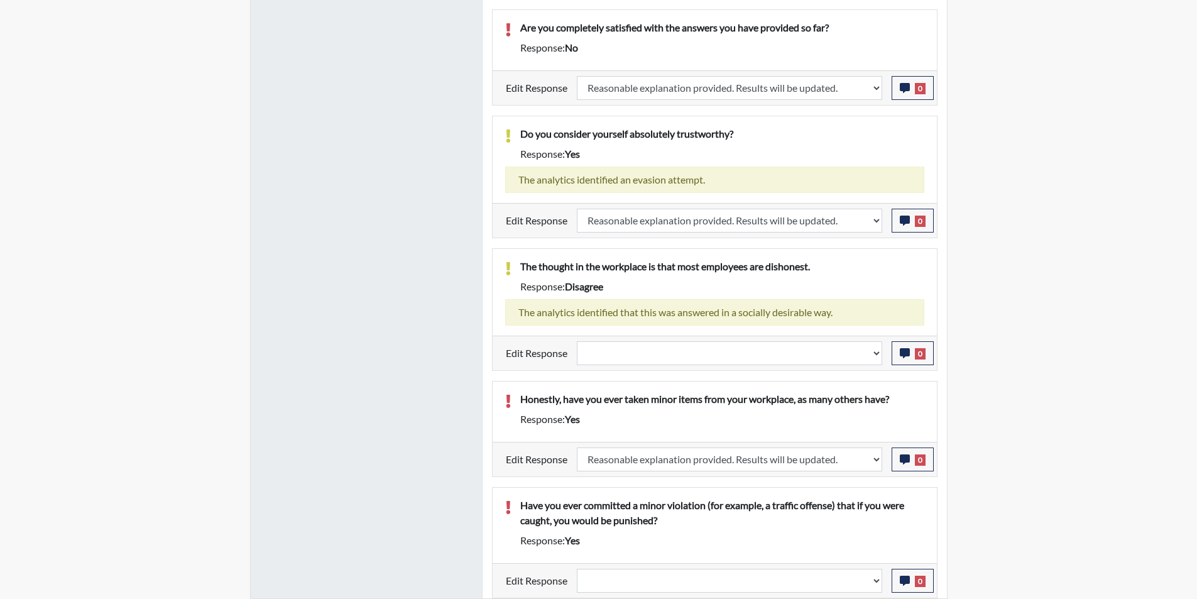
scroll to position [209, 522]
click at [876, 577] on select "Question is not relevant. Results will be updated. Reasonable explanation provi…" at bounding box center [729, 581] width 305 height 24
select select "reasonable-explanation-provided"
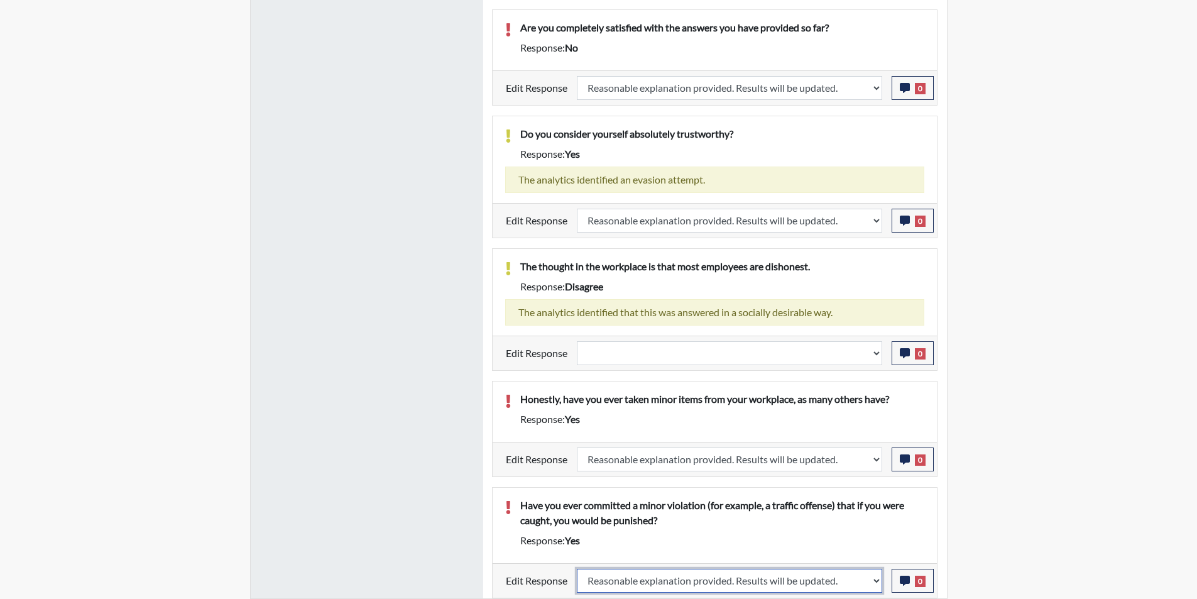
click at [577, 569] on select "Question is not relevant. Results will be updated. Reasonable explanation provi…" at bounding box center [729, 581] width 305 height 24
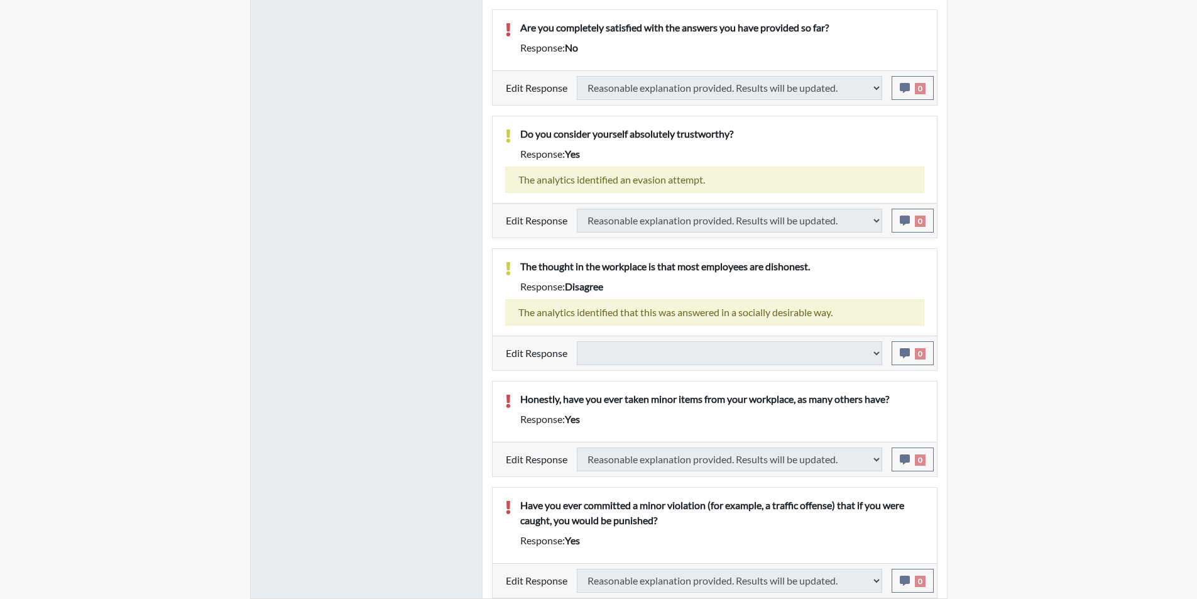
select select
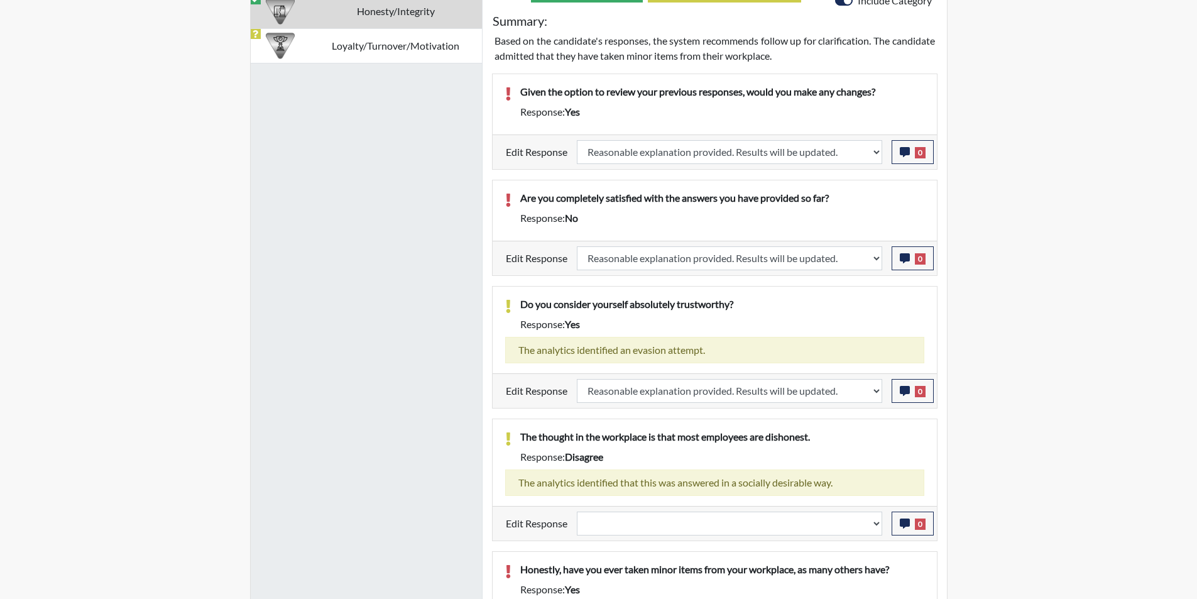
scroll to position [868, 0]
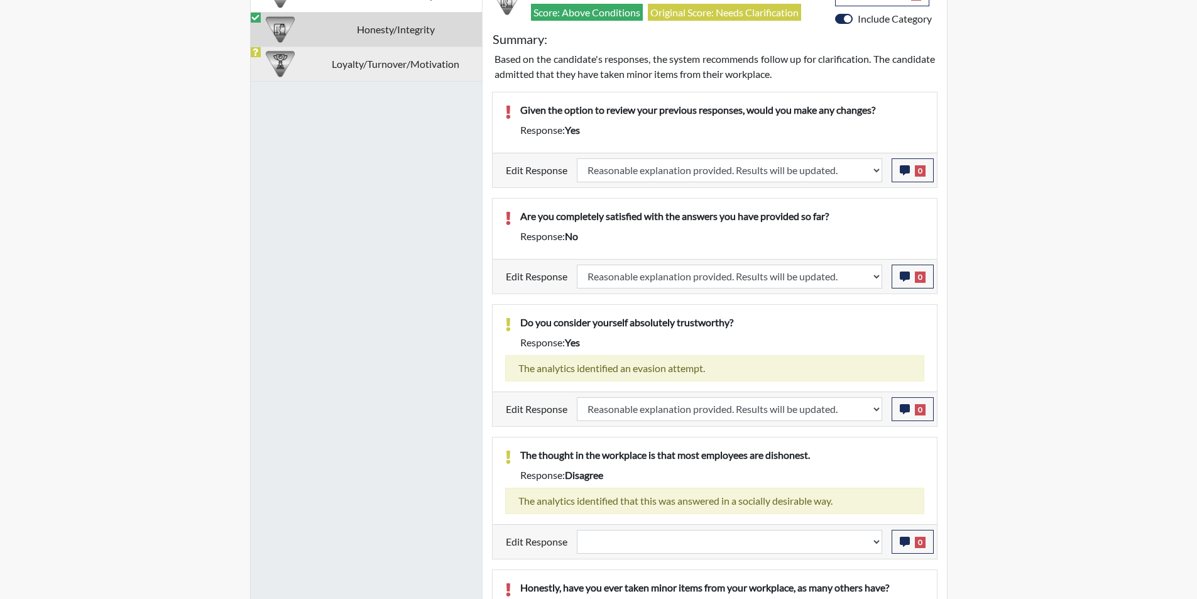
click at [372, 63] on td "Loyalty/Turnover/Motivation" at bounding box center [396, 63] width 172 height 35
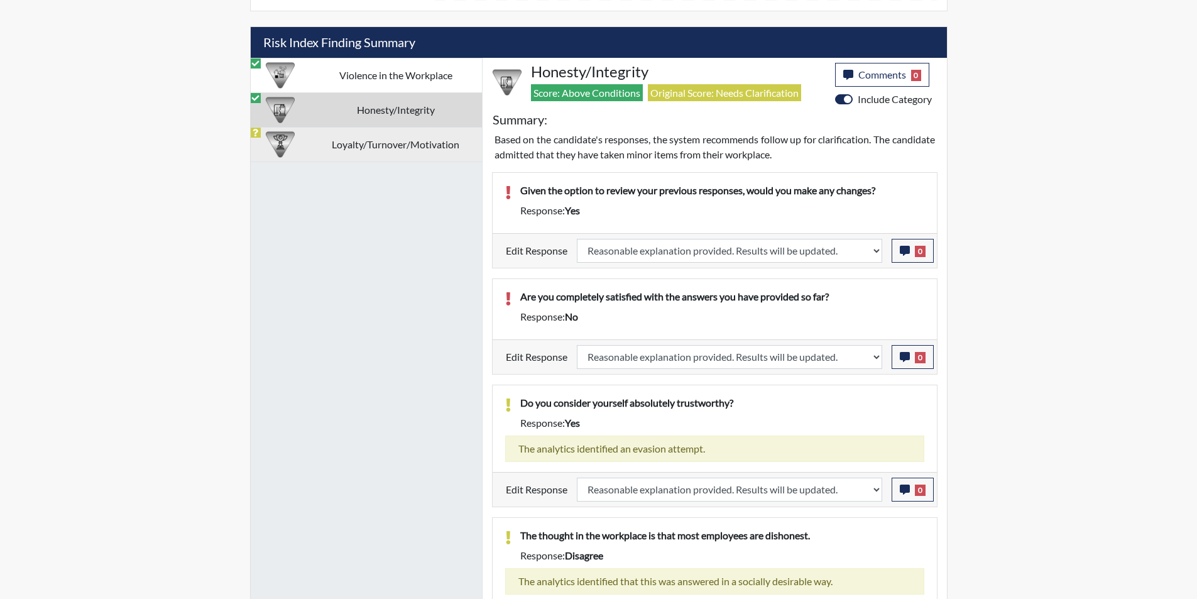
select select
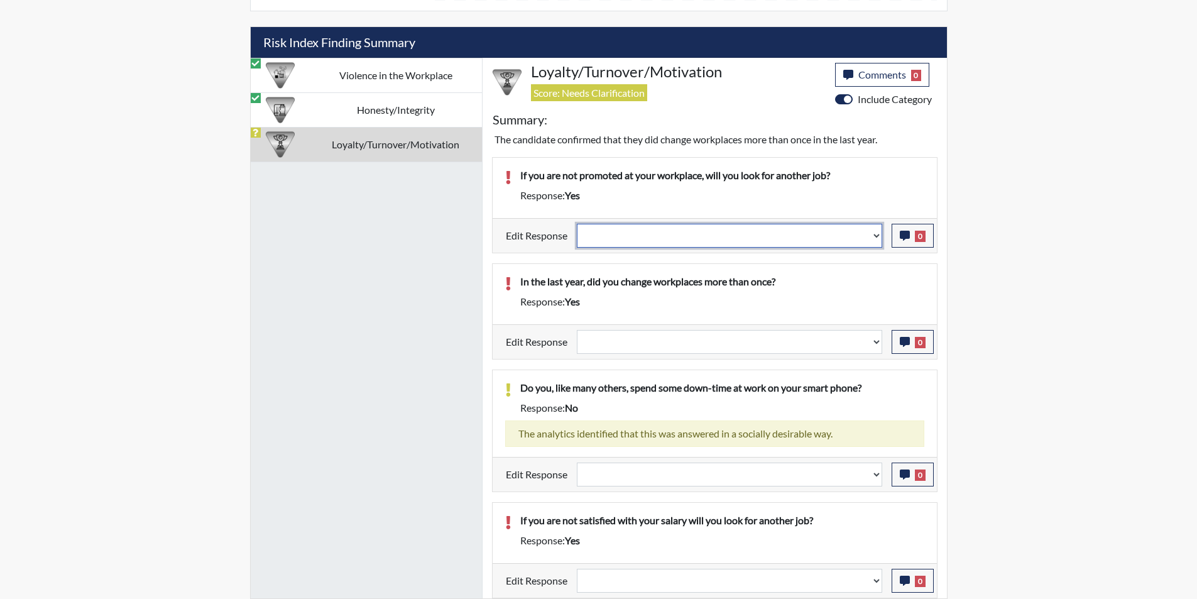
click at [876, 235] on select "Question is not relevant. Results will be updated. Reasonable explanation provi…" at bounding box center [729, 236] width 305 height 24
select select "reasonable-explanation-provided"
click at [577, 224] on select "Question is not relevant. Results will be updated. Reasonable explanation provi…" at bounding box center [729, 236] width 305 height 24
select select
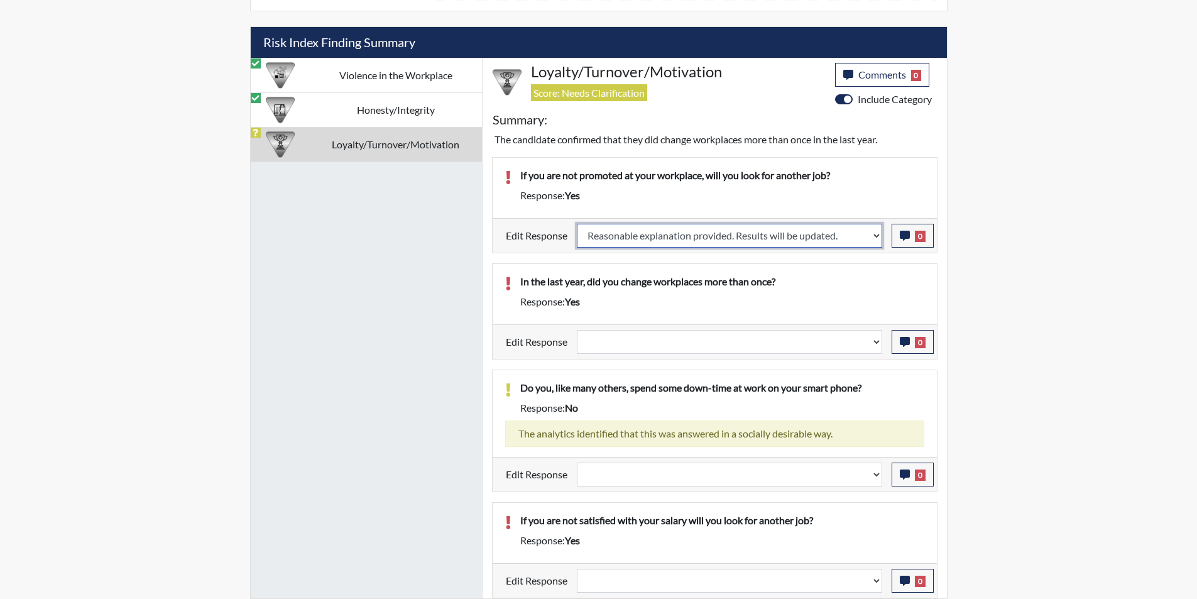
select select
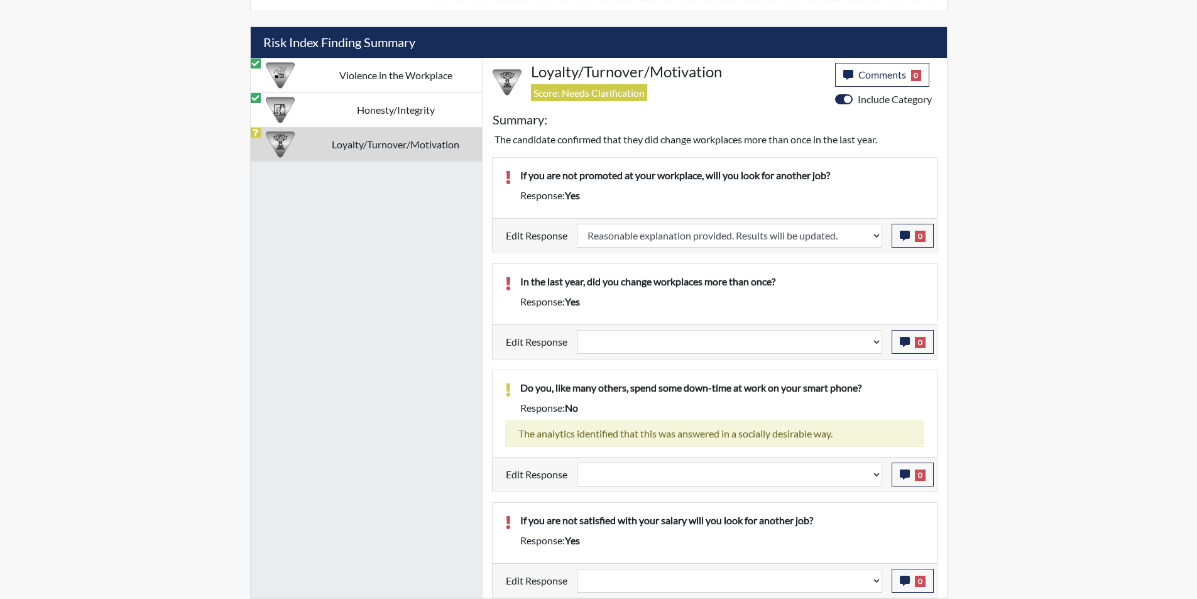
select select
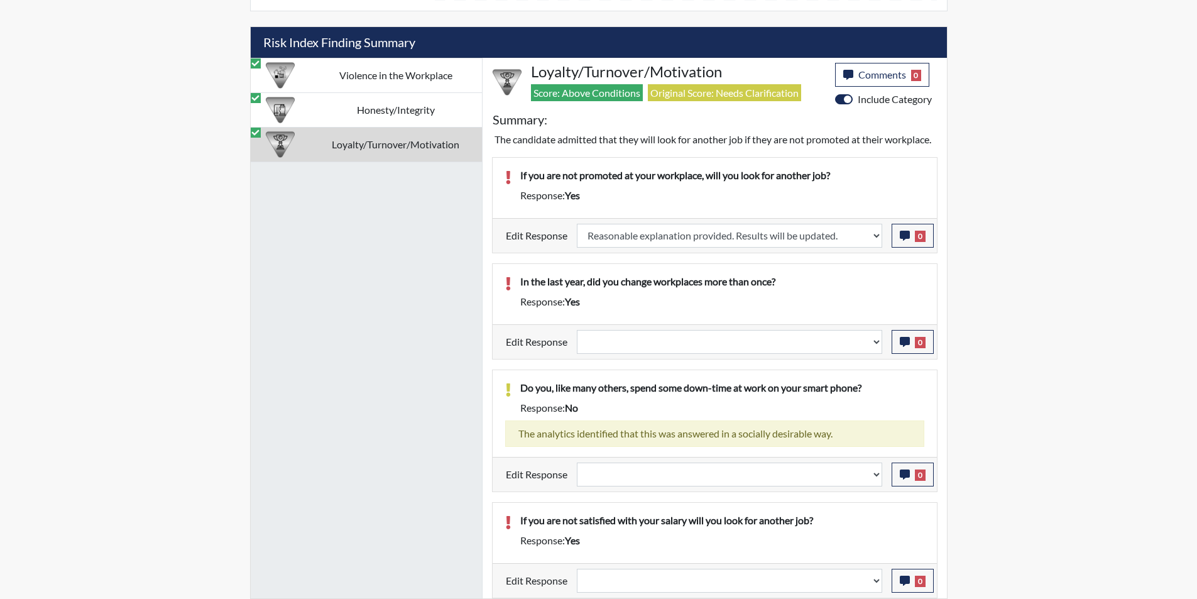
scroll to position [209, 522]
click at [874, 354] on select "Question is not relevant. Results will be updated. Reasonable explanation provi…" at bounding box center [729, 342] width 305 height 24
select select "reasonable-explanation-provided"
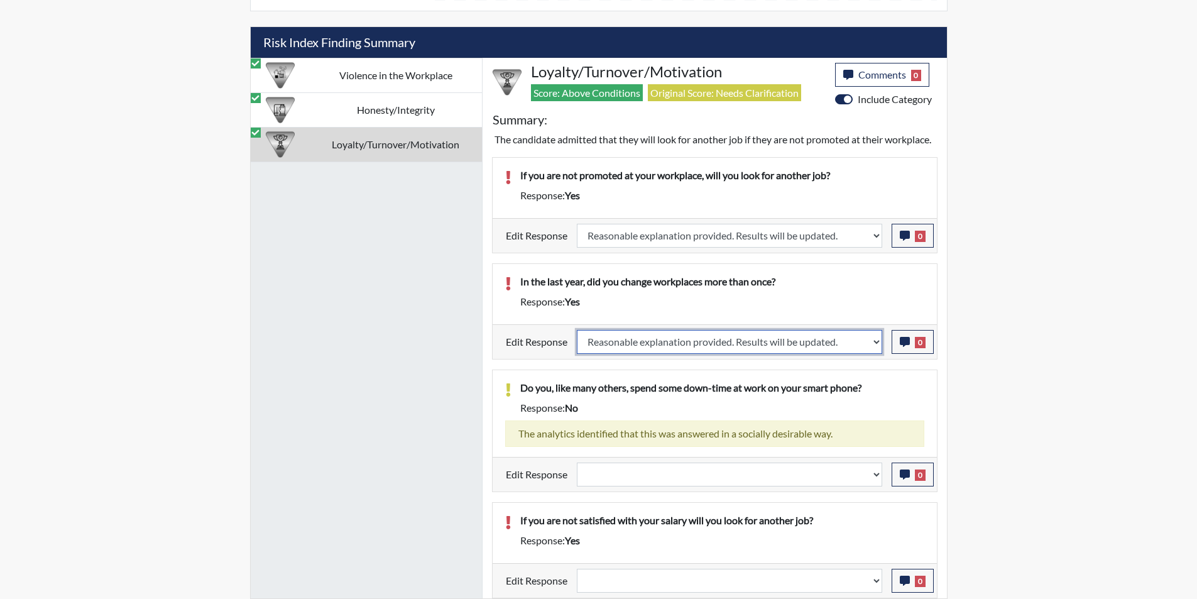
click at [577, 344] on select "Question is not relevant. Results will be updated. Reasonable explanation provi…" at bounding box center [729, 342] width 305 height 24
select select
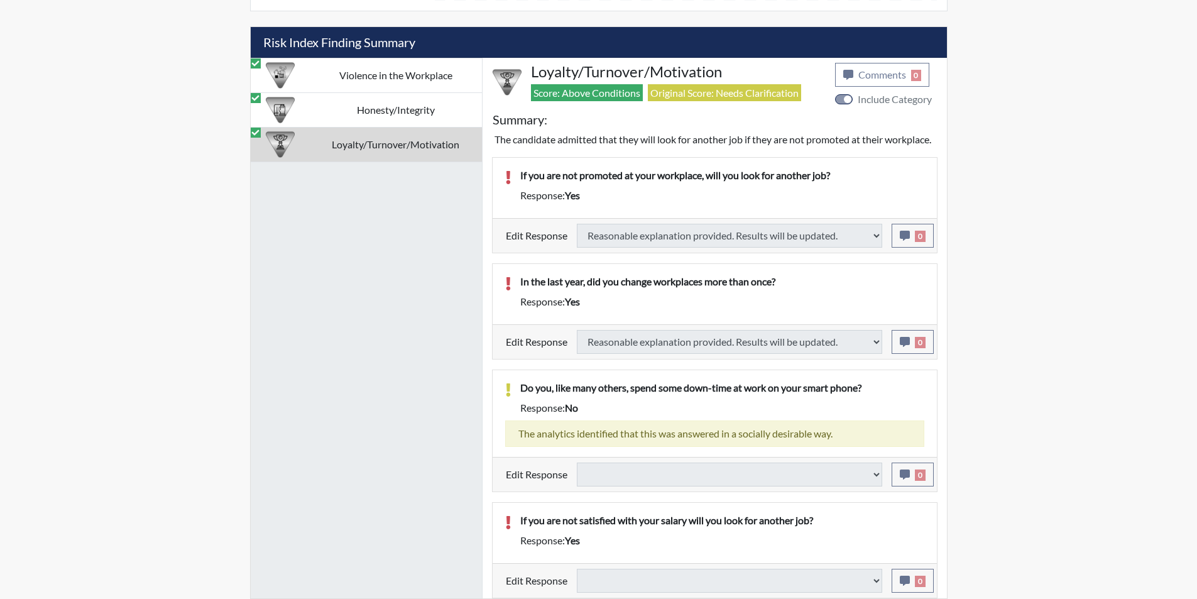
select select
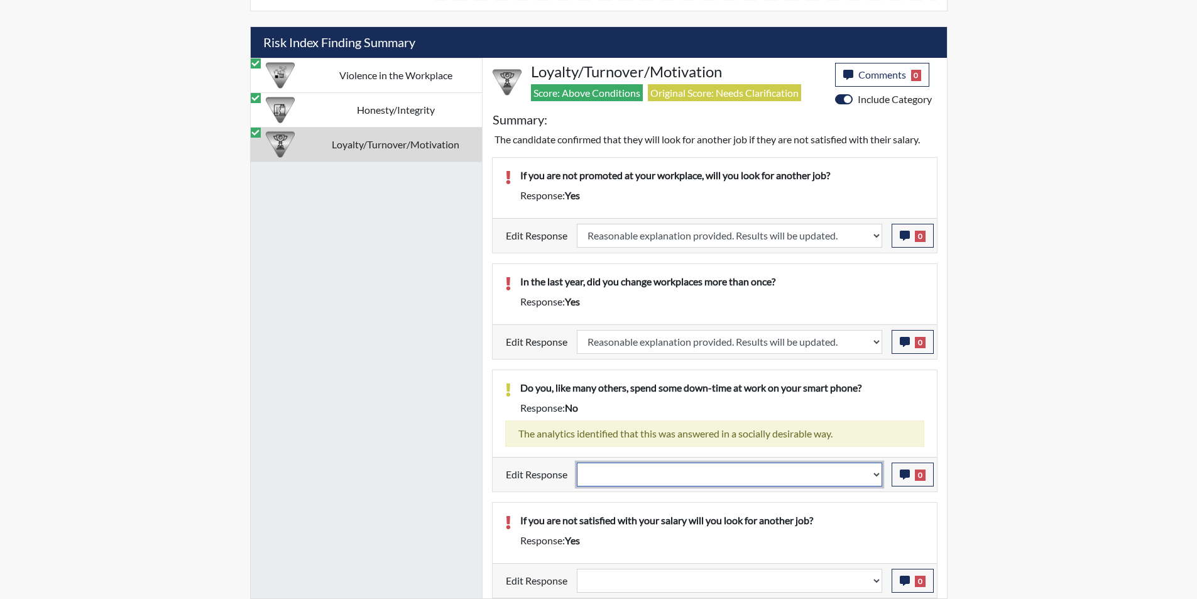
click at [875, 473] on select "Question is not relevant. Results will be updated. Reasonable explanation provi…" at bounding box center [729, 474] width 305 height 24
select select "reasonable-explanation-provided"
click at [577, 462] on select "Question is not relevant. Results will be updated. Reasonable explanation provi…" at bounding box center [729, 474] width 305 height 24
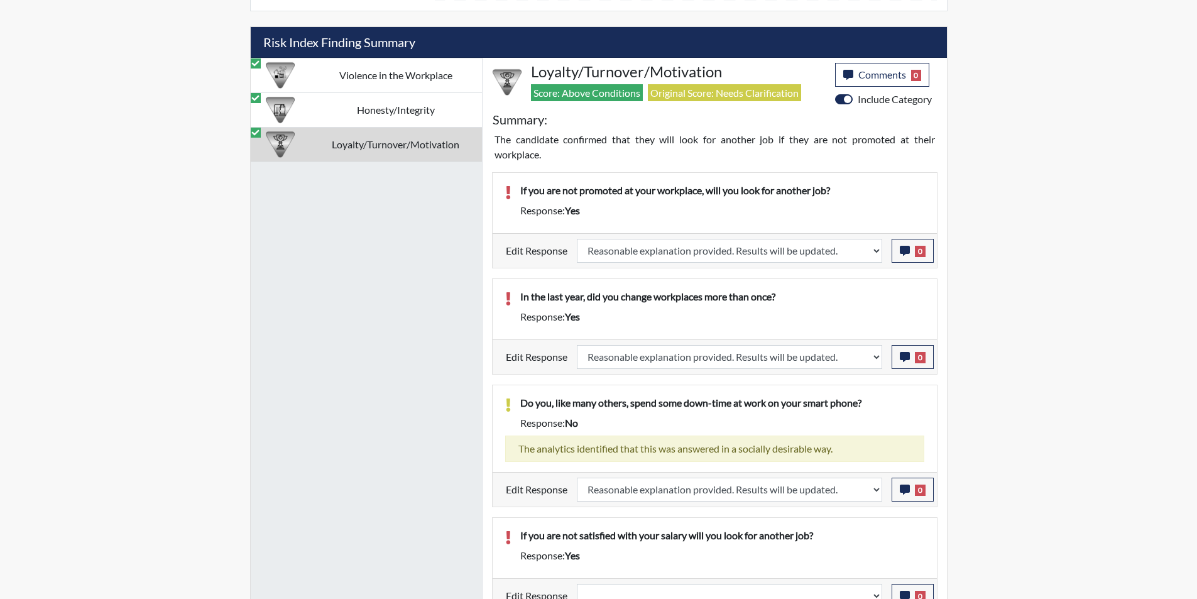
scroll to position [803, 0]
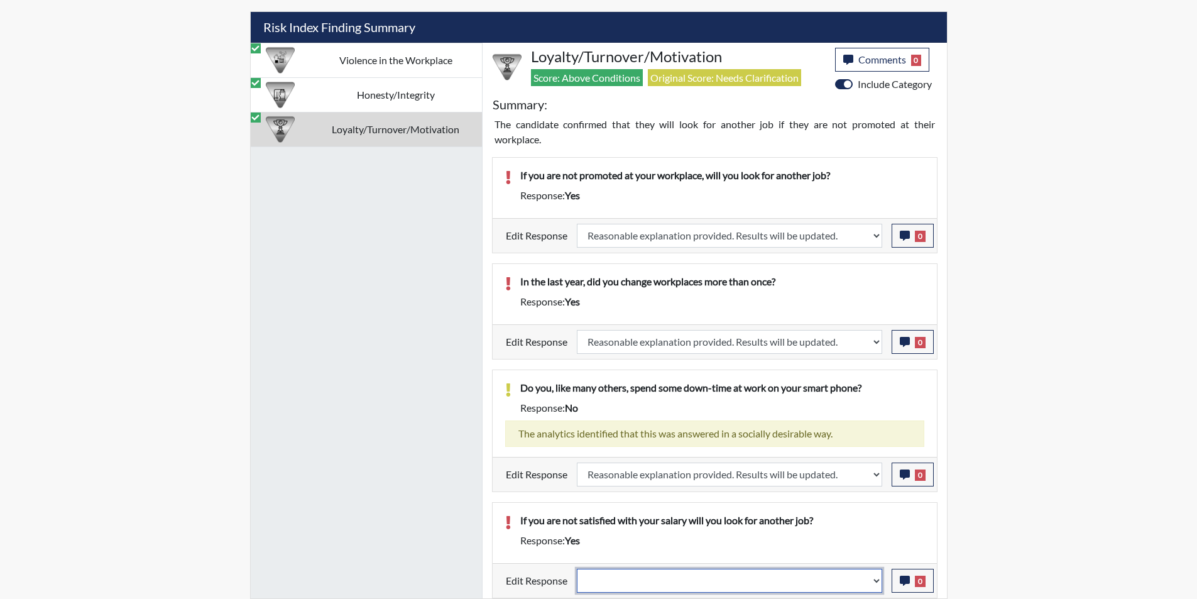
click at [875, 580] on select "Question is not relevant. Results will be updated. Reasonable explanation provi…" at bounding box center [729, 581] width 305 height 24
select select "reasonable-explanation-provided"
click at [577, 569] on select "Question is not relevant. Results will be updated. Reasonable explanation provi…" at bounding box center [729, 581] width 305 height 24
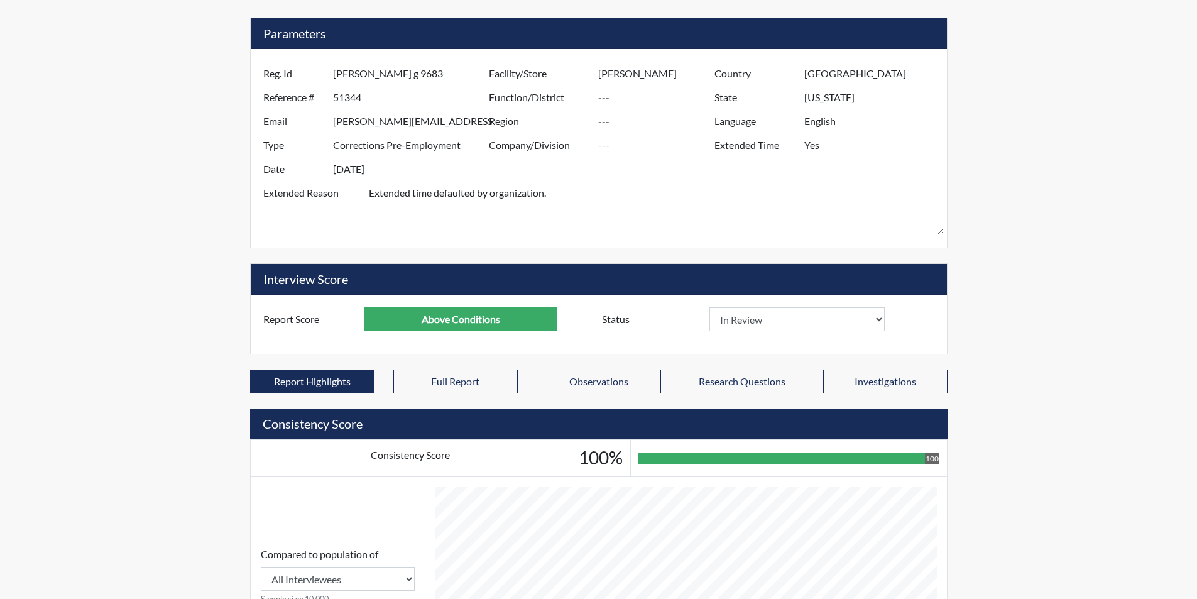
scroll to position [0, 0]
